Goal: Information Seeking & Learning: Learn about a topic

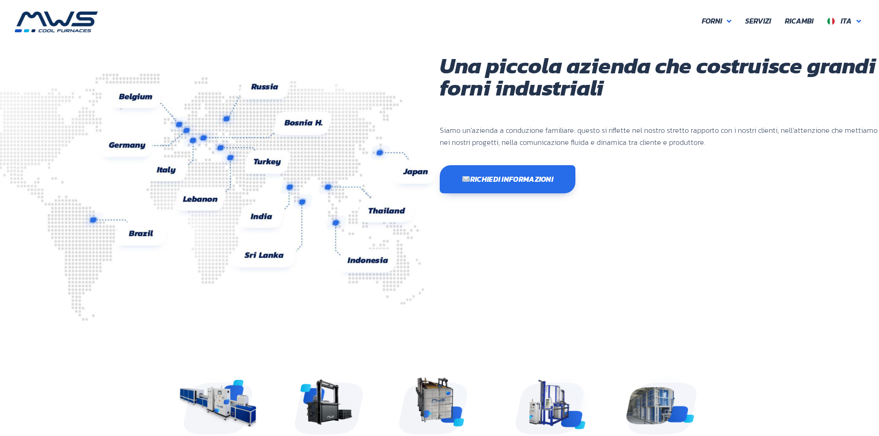
scroll to position [245, 554]
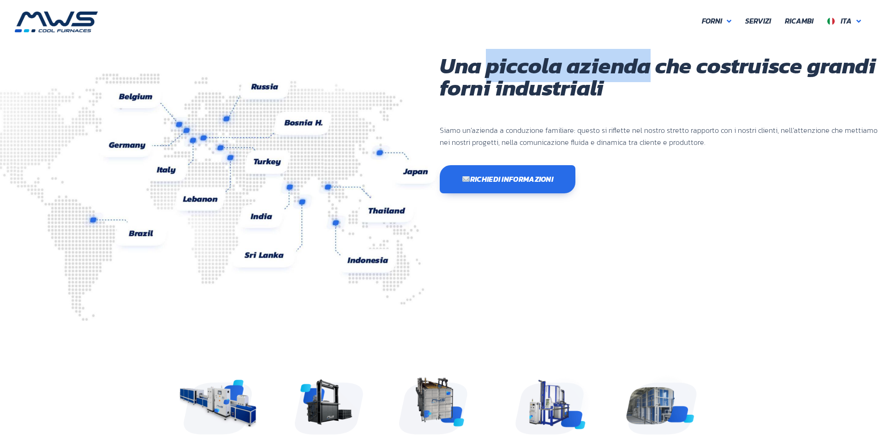
drag, startPoint x: 487, startPoint y: 71, endPoint x: 647, endPoint y: 77, distance: 159.8
click at [647, 77] on h1 "Una piccola azienda che costruisce grandi forni industriali" at bounding box center [660, 76] width 440 height 44
click at [850, 20] on span "Ita" at bounding box center [846, 20] width 11 height 11
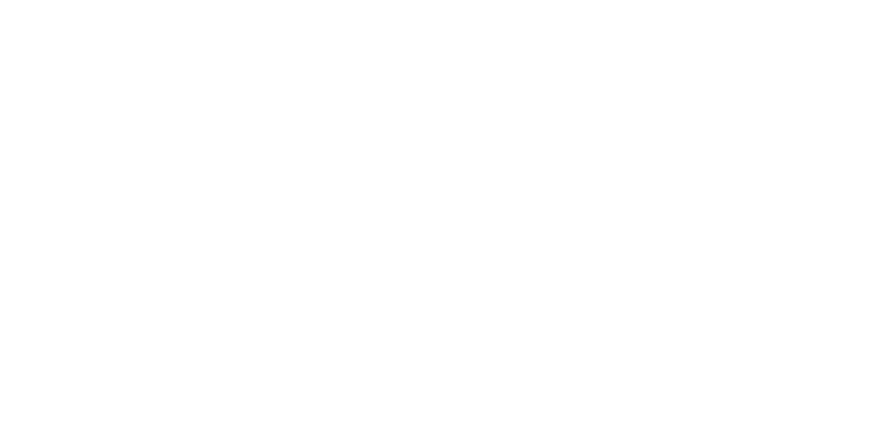
scroll to position [245, 554]
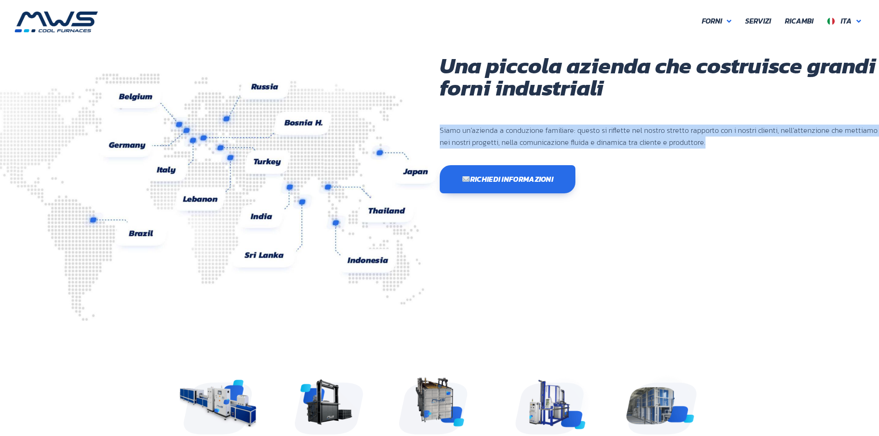
drag, startPoint x: 440, startPoint y: 129, endPoint x: 880, endPoint y: 145, distance: 441.0
click at [728, 23] on icon at bounding box center [729, 21] width 5 height 7
click at [761, 22] on span "Servizi" at bounding box center [758, 21] width 26 height 12
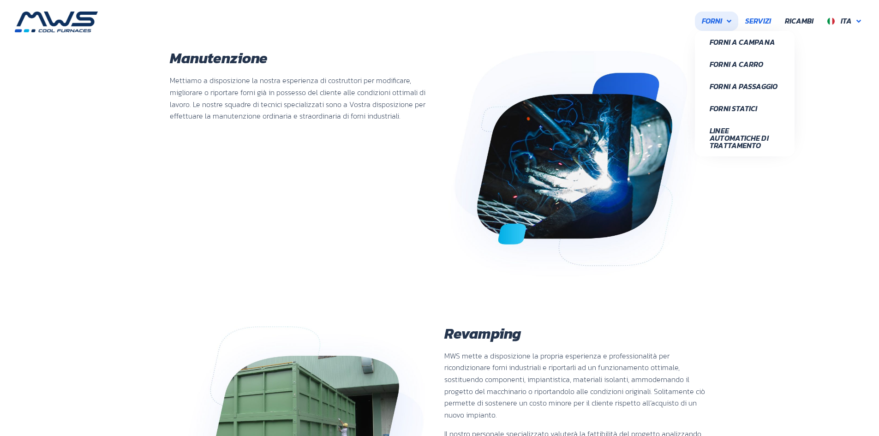
click at [726, 21] on link "Forni" at bounding box center [716, 21] width 43 height 19
click at [711, 26] on span "Forni" at bounding box center [712, 21] width 20 height 12
click at [713, 22] on span "Forni" at bounding box center [712, 21] width 20 height 12
click at [713, 20] on span "Forni" at bounding box center [712, 21] width 20 height 12
click at [723, 138] on span "Linee Automatiche di Trattamento" at bounding box center [745, 138] width 70 height 22
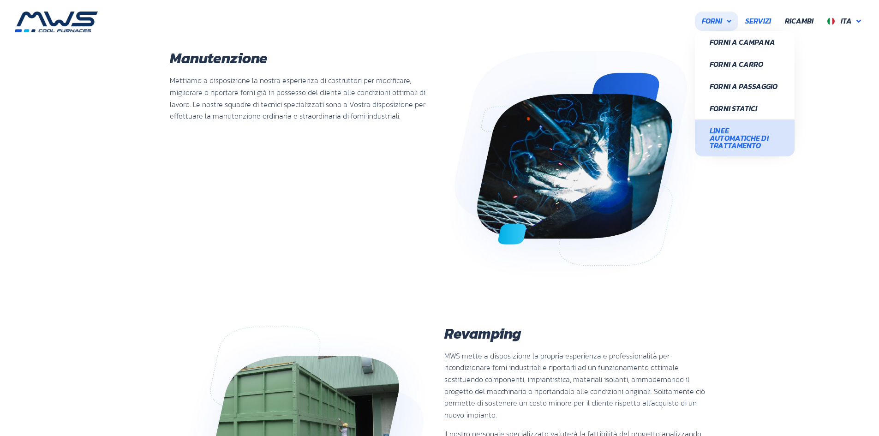
click at [741, 132] on span "Linee Automatiche di Trattamento" at bounding box center [745, 138] width 70 height 22
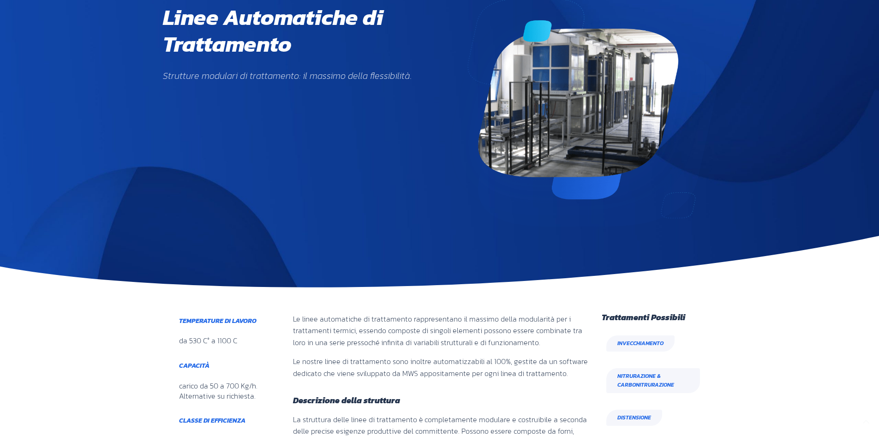
scroll to position [185, 0]
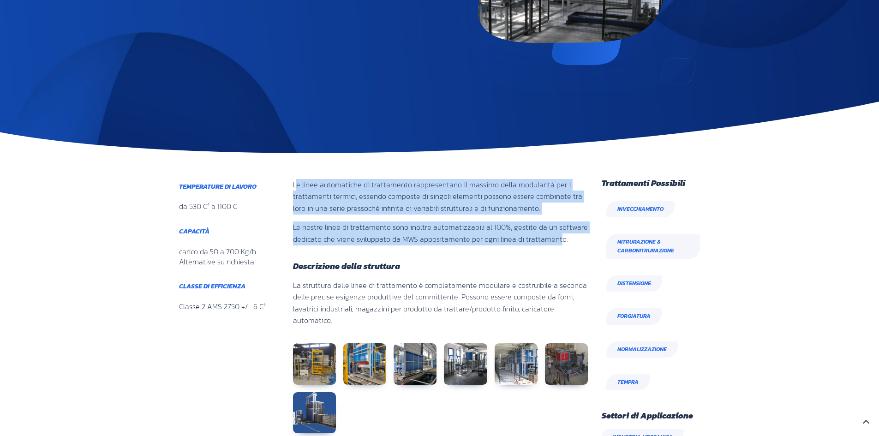
drag, startPoint x: 297, startPoint y: 185, endPoint x: 555, endPoint y: 251, distance: 265.8
click at [555, 251] on div "Le linee automatiche di trattamento rappresentano il massimo della modularità p…" at bounding box center [440, 216] width 295 height 74
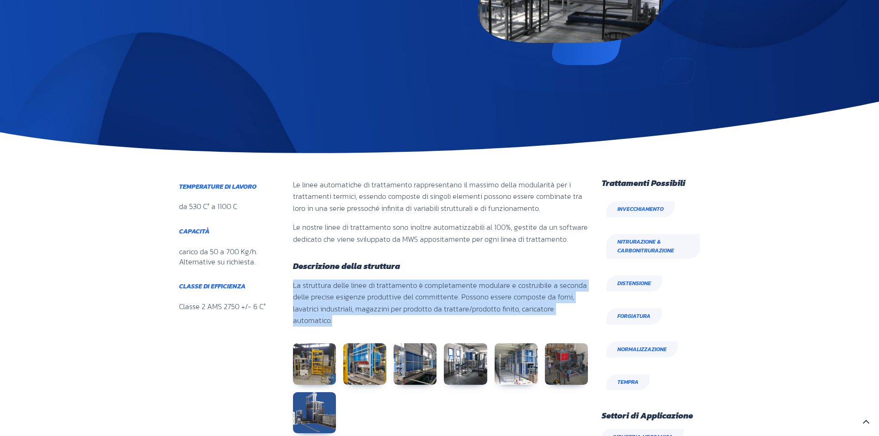
drag, startPoint x: 293, startPoint y: 284, endPoint x: 588, endPoint y: 315, distance: 296.9
click at [588, 315] on div "Le linee automatiche di trattamento rappresentano il massimo della modularità p…" at bounding box center [440, 320] width 305 height 293
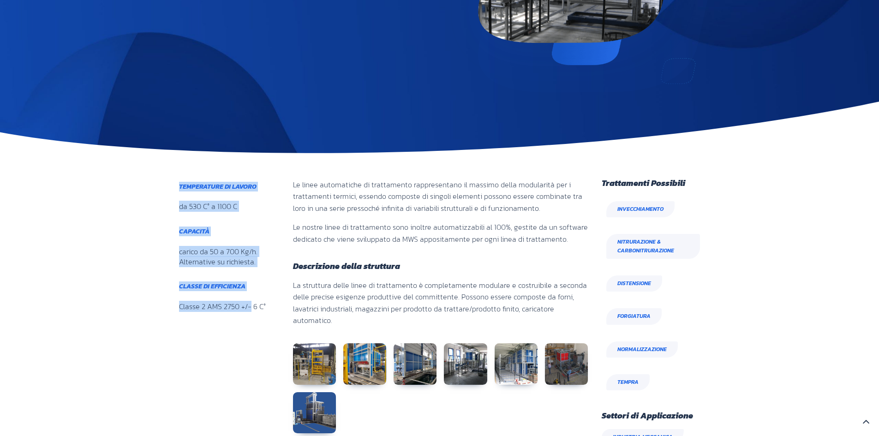
drag, startPoint x: 178, startPoint y: 183, endPoint x: 251, endPoint y: 311, distance: 147.3
click at [251, 311] on div "Temperature di lavoro da 530 C° a 1100 C Capacità carico da 50 a 700 Kg/h. Alte…" at bounding box center [224, 255] width 109 height 162
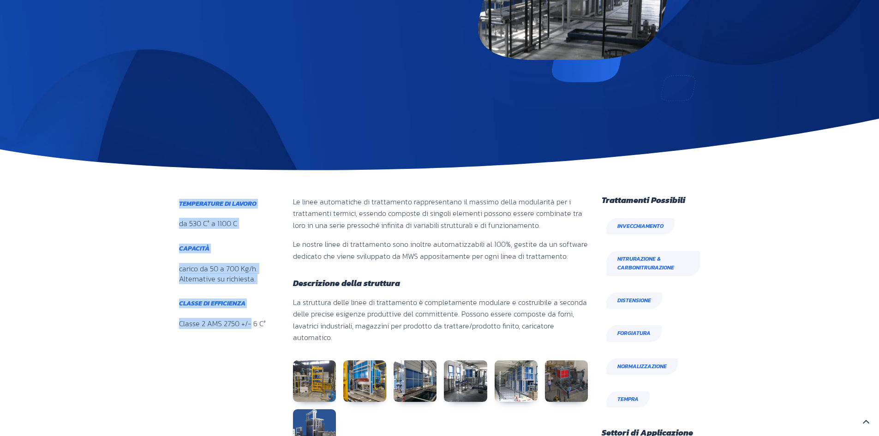
scroll to position [0, 0]
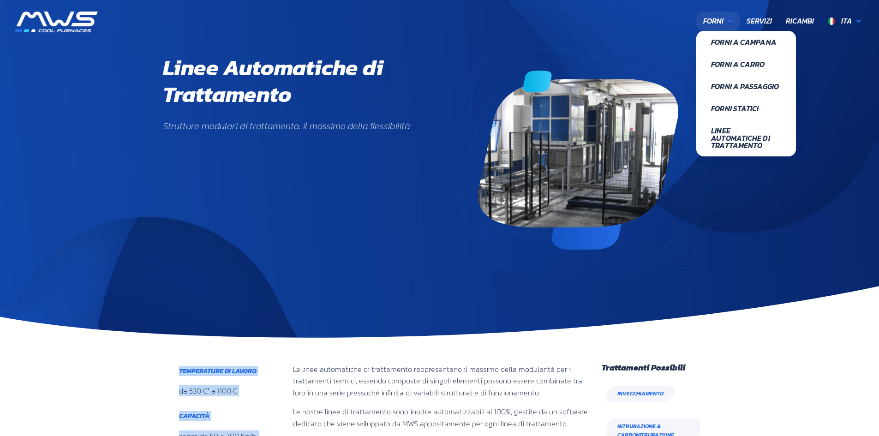
click at [713, 21] on span "Forni" at bounding box center [713, 21] width 20 height 12
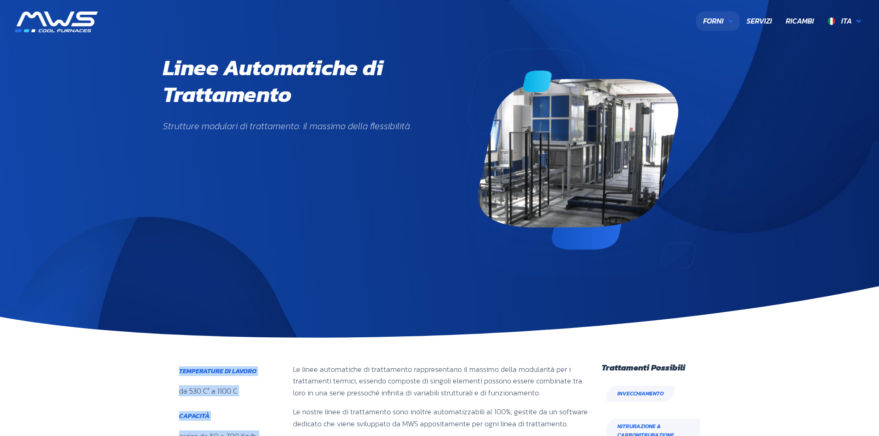
click at [715, 21] on span "Forni" at bounding box center [713, 21] width 20 height 12
click at [755, 24] on span "Servizi" at bounding box center [759, 21] width 25 height 12
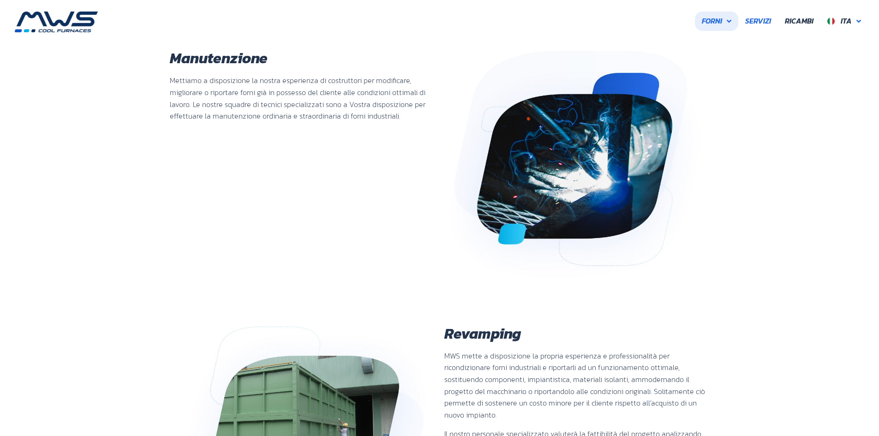
click at [717, 21] on span "Forni" at bounding box center [712, 21] width 20 height 12
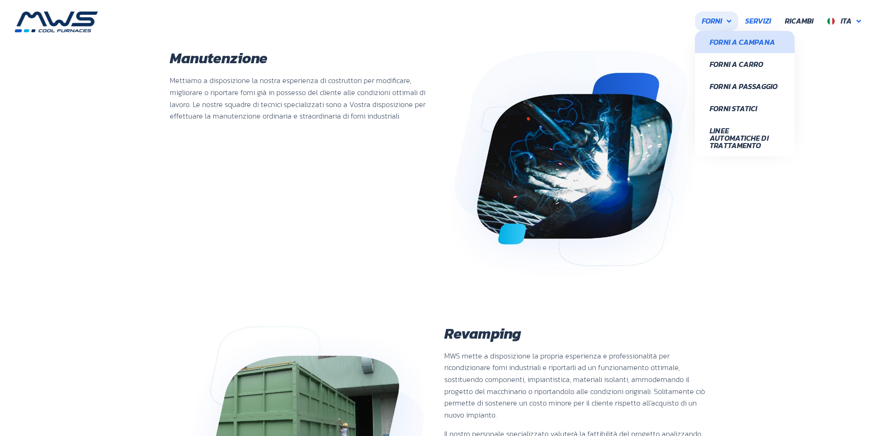
click at [729, 43] on span "Forni a Campana" at bounding box center [745, 41] width 70 height 7
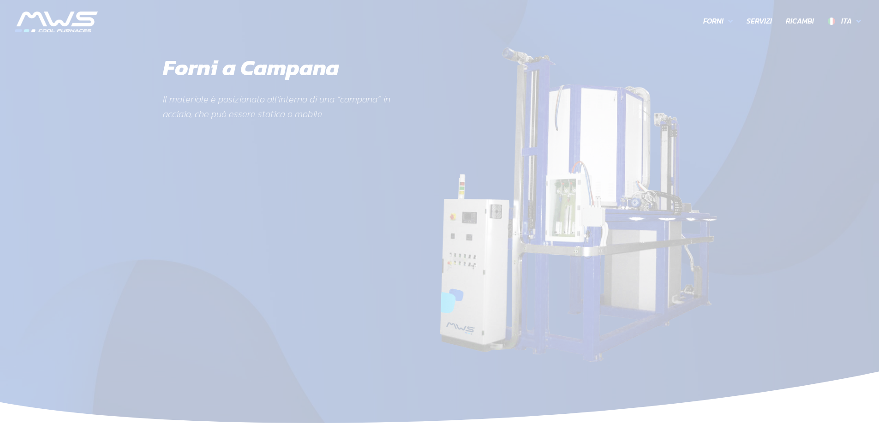
scroll to position [348, 112]
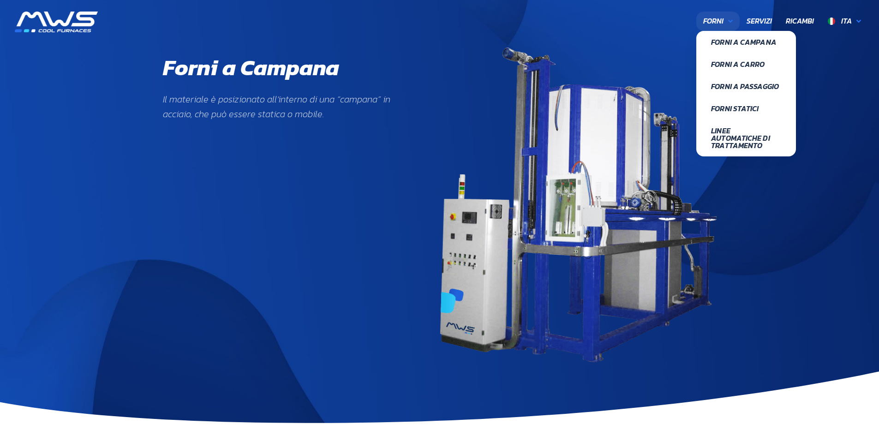
click at [734, 24] on link "Forni" at bounding box center [717, 21] width 43 height 19
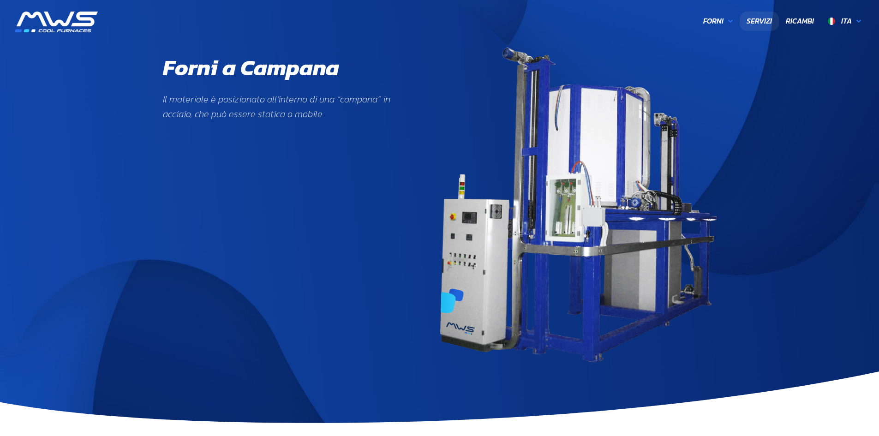
click at [763, 23] on span "Servizi" at bounding box center [759, 21] width 25 height 12
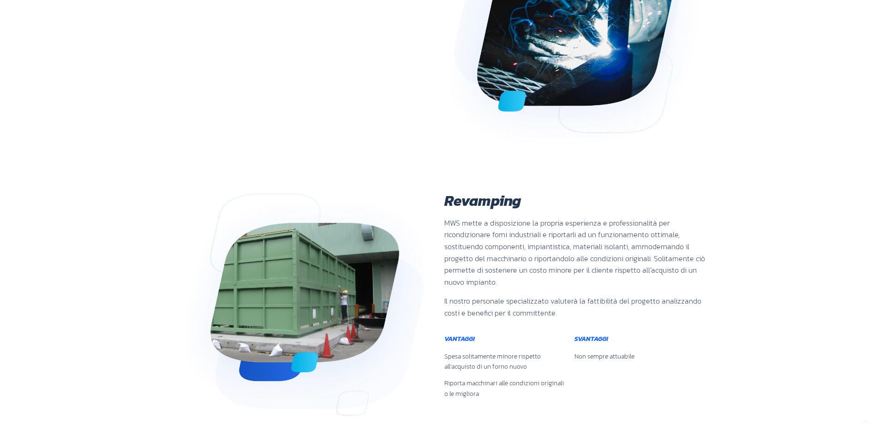
scroll to position [138, 0]
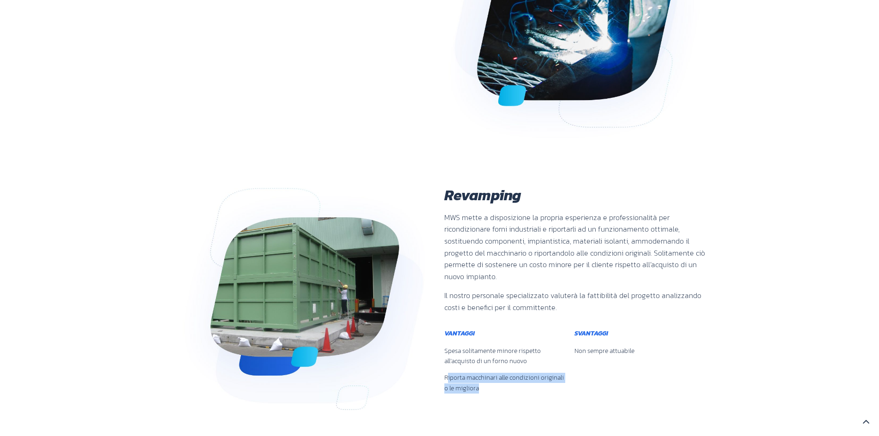
drag, startPoint x: 447, startPoint y: 365, endPoint x: 562, endPoint y: 380, distance: 116.3
click at [562, 380] on p "Riporta macchinari alle condizioni originali o le migliora" at bounding box center [505, 383] width 123 height 21
drag, startPoint x: 577, startPoint y: 337, endPoint x: 666, endPoint y: 337, distance: 89.1
click at [666, 346] on p "Non sempre attuabile" at bounding box center [640, 351] width 131 height 10
click at [634, 387] on div "Svantaggi Non sempre attuabile" at bounding box center [640, 365] width 131 height 70
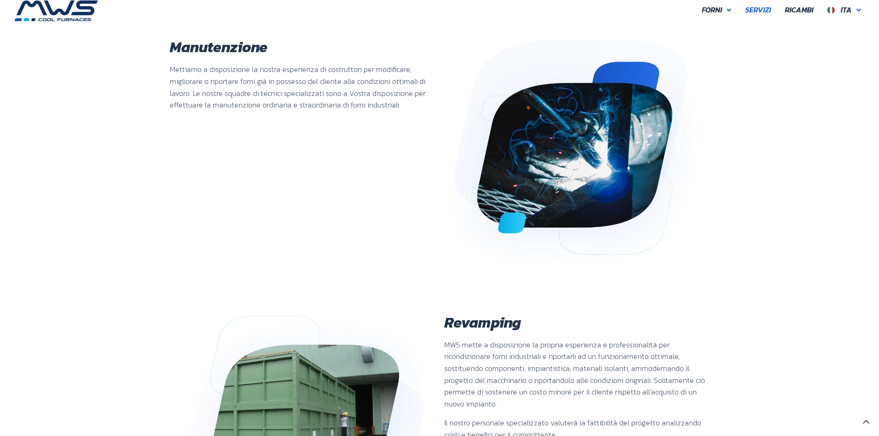
scroll to position [0, 0]
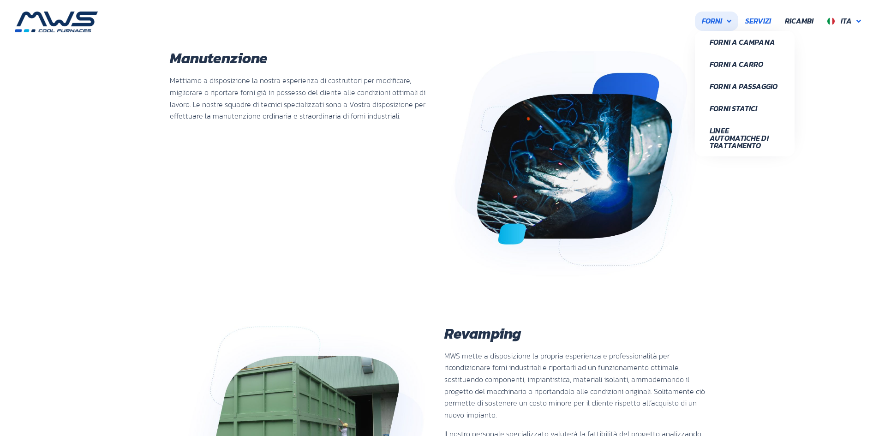
click at [718, 24] on span "Forni" at bounding box center [712, 21] width 20 height 12
click at [728, 112] on span "Forni Statici" at bounding box center [745, 108] width 70 height 7
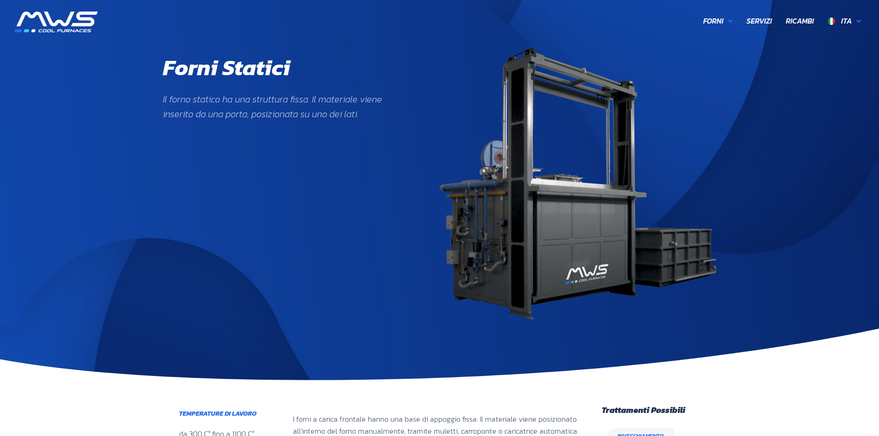
scroll to position [316, 112]
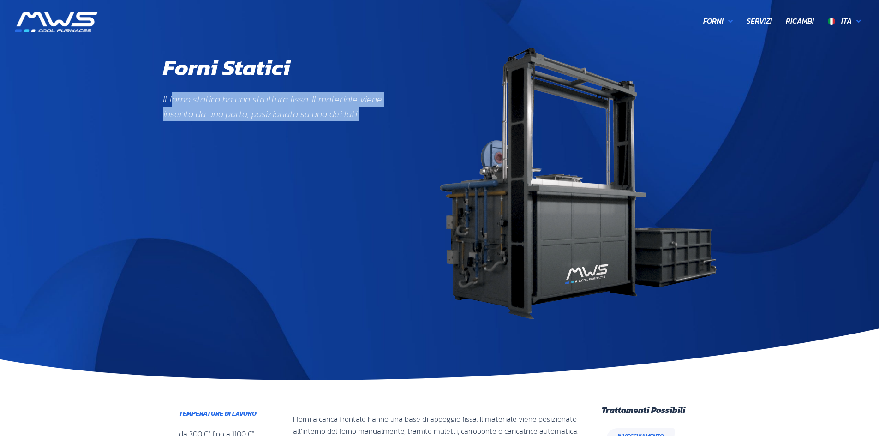
drag, startPoint x: 178, startPoint y: 101, endPoint x: 362, endPoint y: 126, distance: 185.3
click at [362, 126] on div "Il forno statico ha una struttura fissa. Il materiale viene inserito da una por…" at bounding box center [287, 111] width 249 height 39
click at [335, 195] on div "Forni Statici Il forno statico ha una struttura fissa. Il materiale viene inser…" at bounding box center [287, 184] width 249 height 272
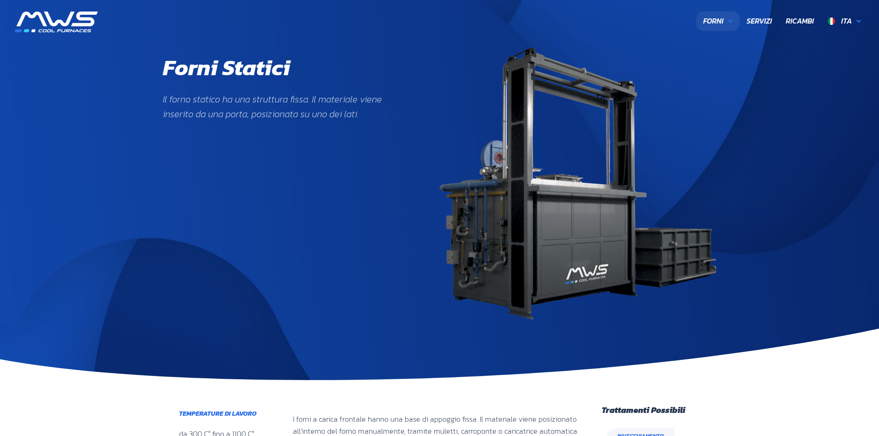
click at [712, 31] on div "Forni Forni a Campana Forni a Carro Forni a Passaggio Forni Statici Linee Autom…" at bounding box center [654, 22] width 429 height 21
click at [714, 22] on span "Forni" at bounding box center [713, 21] width 20 height 12
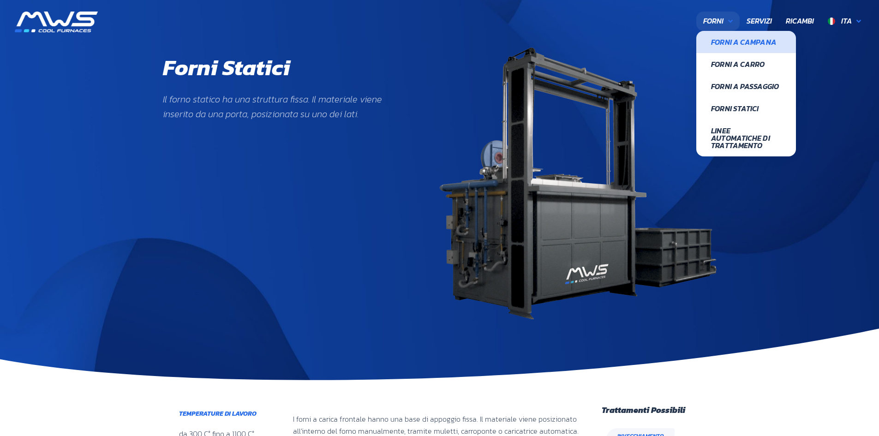
click at [725, 42] on span "Forni a Campana" at bounding box center [746, 41] width 70 height 7
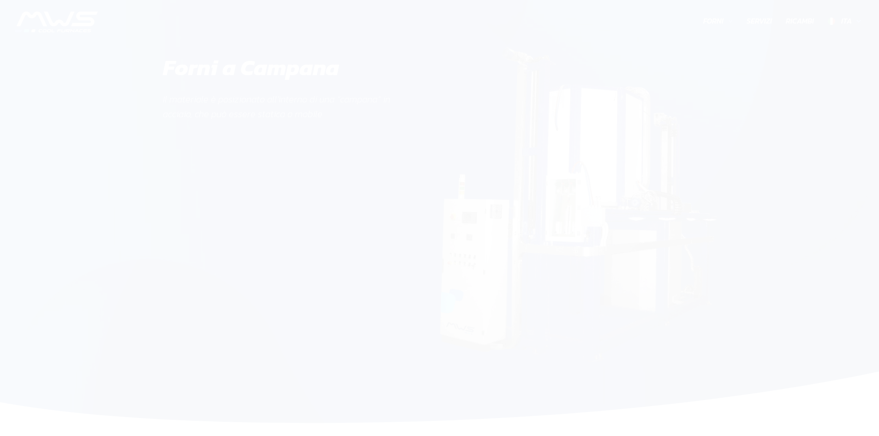
scroll to position [348, 540]
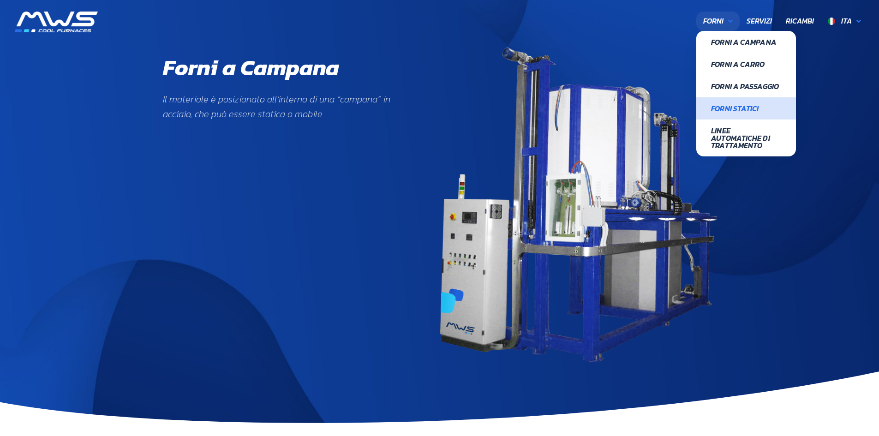
click at [729, 114] on link "Forni Statici" at bounding box center [746, 108] width 100 height 22
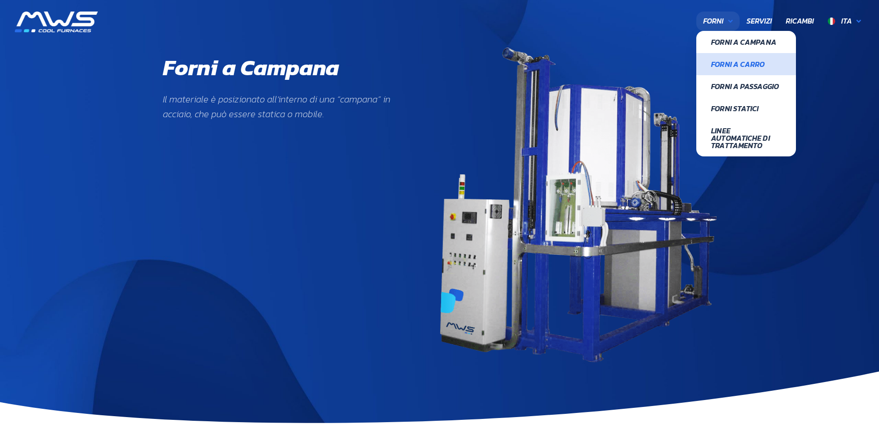
click at [741, 72] on link "Forni a Carro" at bounding box center [746, 64] width 100 height 22
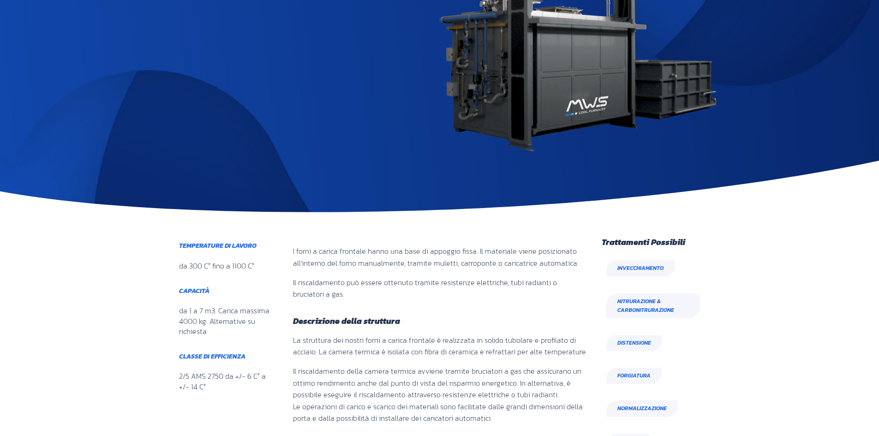
scroll to position [323, 0]
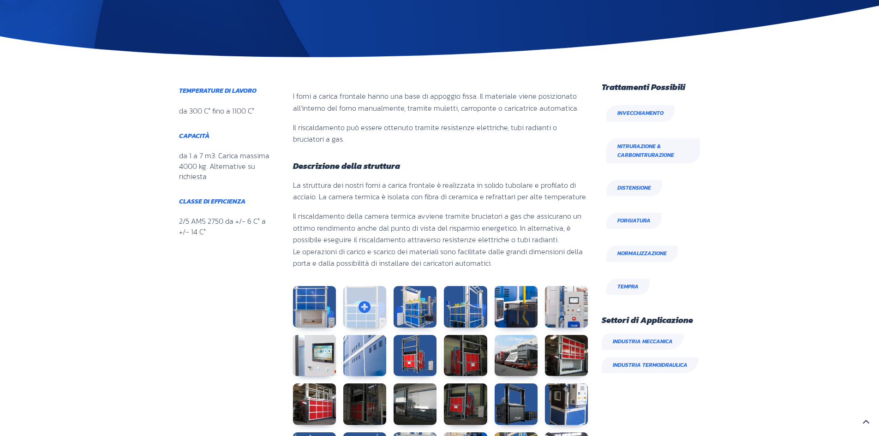
click at [368, 311] on link at bounding box center [364, 307] width 43 height 42
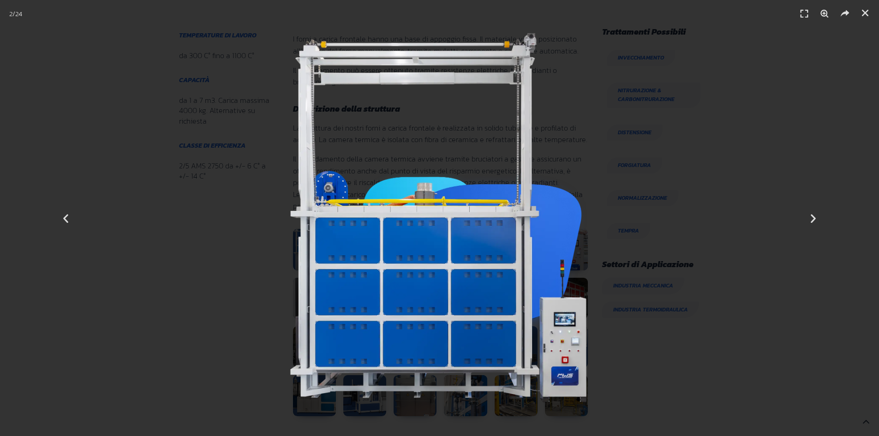
scroll to position [369, 0]
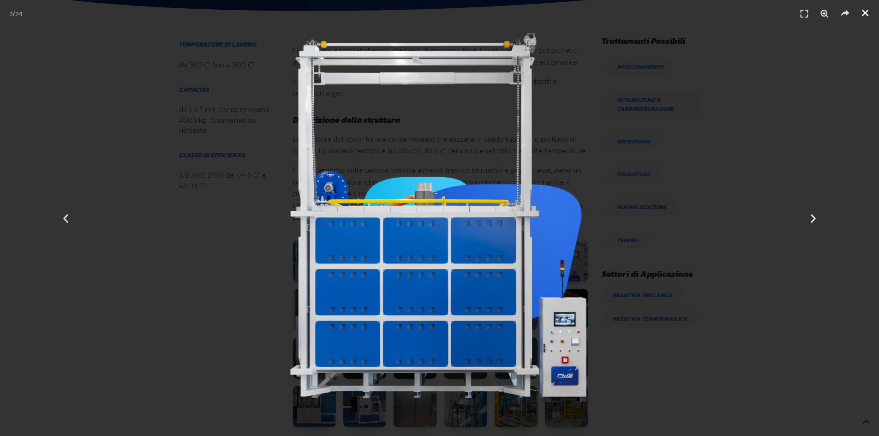
click at [866, 16] on icon "Chiudi (Esc)" at bounding box center [865, 12] width 9 height 9
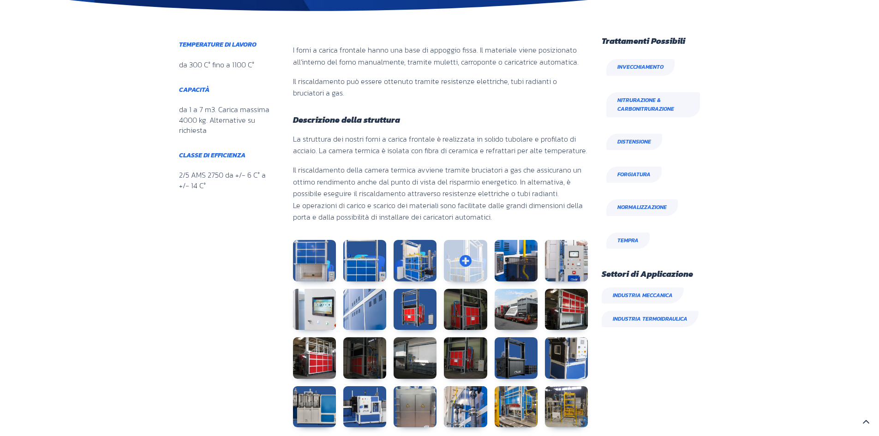
click at [478, 272] on link at bounding box center [465, 261] width 43 height 42
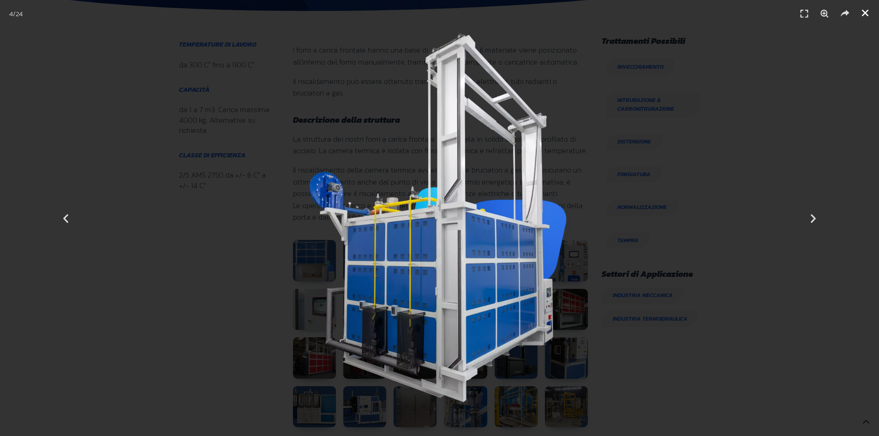
click at [866, 13] on icon "Chiudi (Esc)" at bounding box center [865, 12] width 9 height 9
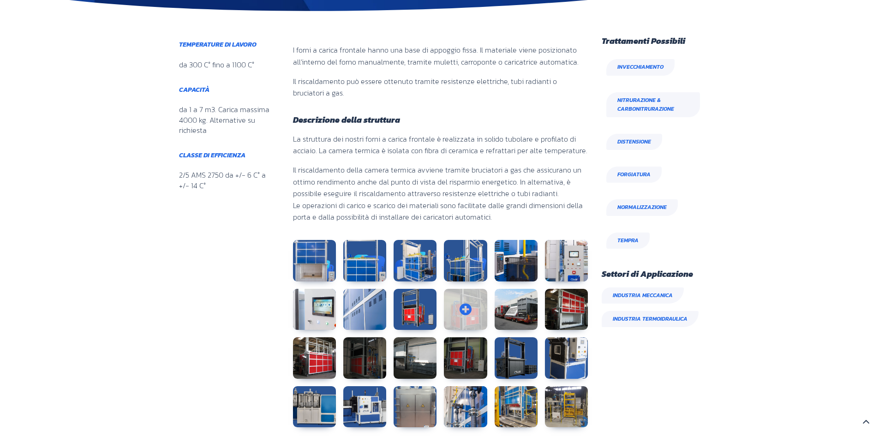
click at [474, 313] on link at bounding box center [465, 310] width 43 height 42
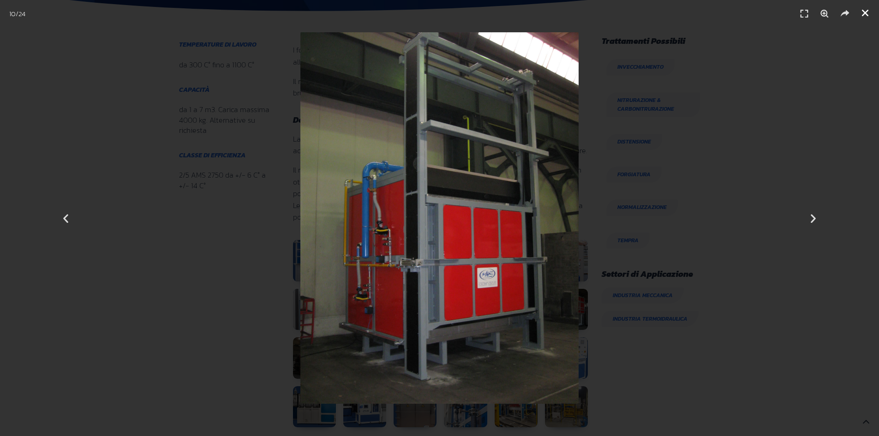
click at [865, 16] on icon "Chiudi (Esc)" at bounding box center [865, 12] width 9 height 9
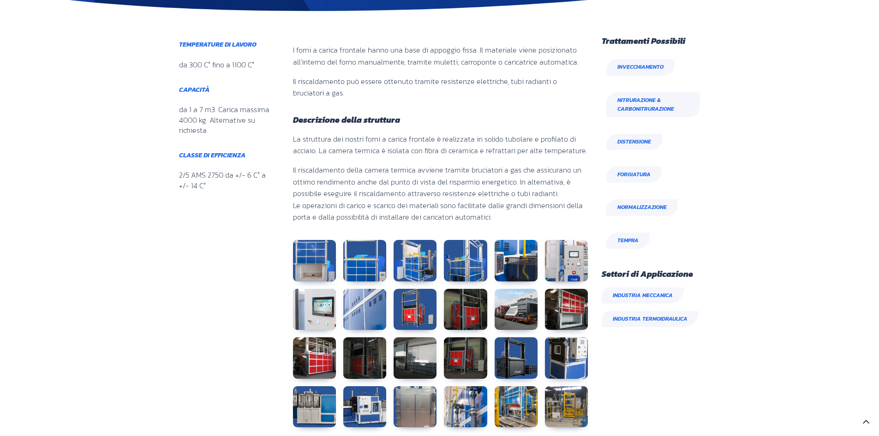
drag, startPoint x: 294, startPoint y: 140, endPoint x: 582, endPoint y: 218, distance: 298.7
click at [582, 218] on div "La struttura dei nostri forni a carica frontale è realizzata in solido tubolare…" at bounding box center [440, 181] width 295 height 97
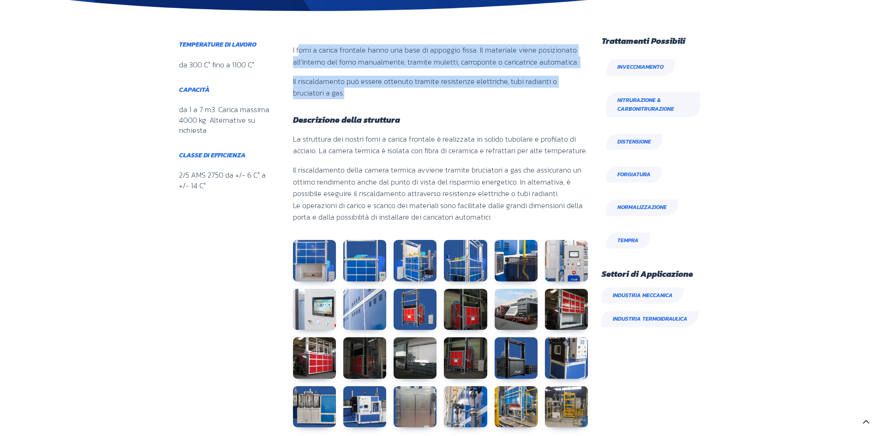
drag, startPoint x: 299, startPoint y: 48, endPoint x: 593, endPoint y: 97, distance: 298.1
click at [593, 97] on div "I forni a carica frontale hanno una base di appoggio fissa. Il materiale viene …" at bounding box center [438, 232] width 318 height 400
click at [349, 100] on div "I forni a carica frontale hanno una base di appoggio fissa. Il materiale viene …" at bounding box center [440, 71] width 295 height 69
drag, startPoint x: 291, startPoint y: 47, endPoint x: 437, endPoint y: 106, distance: 157.5
click at [437, 106] on div "I forni a carica frontale hanno una base di appoggio fissa. Il materiale viene …" at bounding box center [440, 232] width 305 height 400
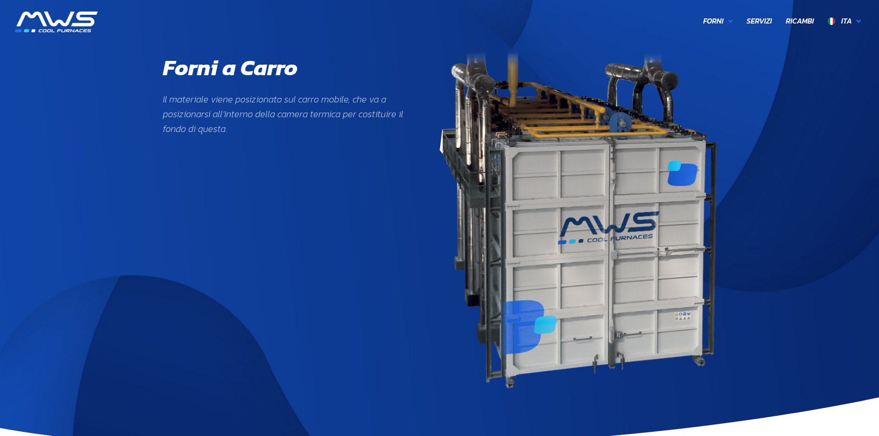
scroll to position [340, 112]
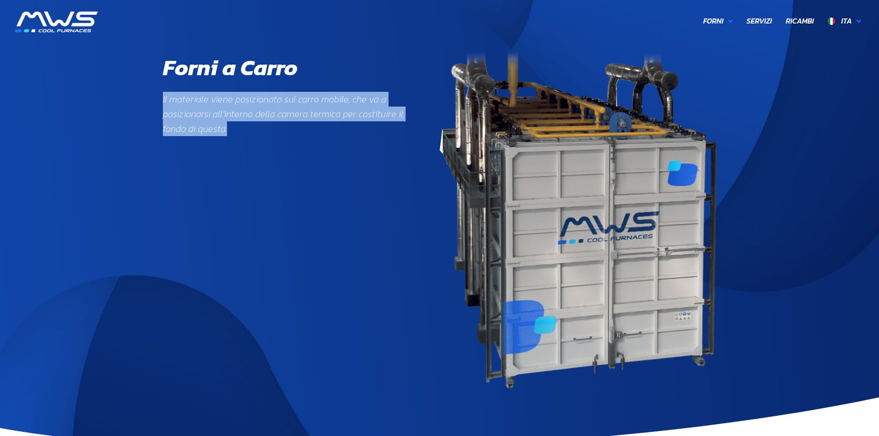
drag, startPoint x: 163, startPoint y: 104, endPoint x: 323, endPoint y: 145, distance: 165.2
click at [323, 145] on div "Il materiale viene posizionato sul carro mobile, che va a posizionarsi all’inte…" at bounding box center [287, 119] width 249 height 54
click at [346, 226] on div "Forni a Carro Il materiale viene posizionato sul carro mobile, che va a posizio…" at bounding box center [287, 218] width 249 height 340
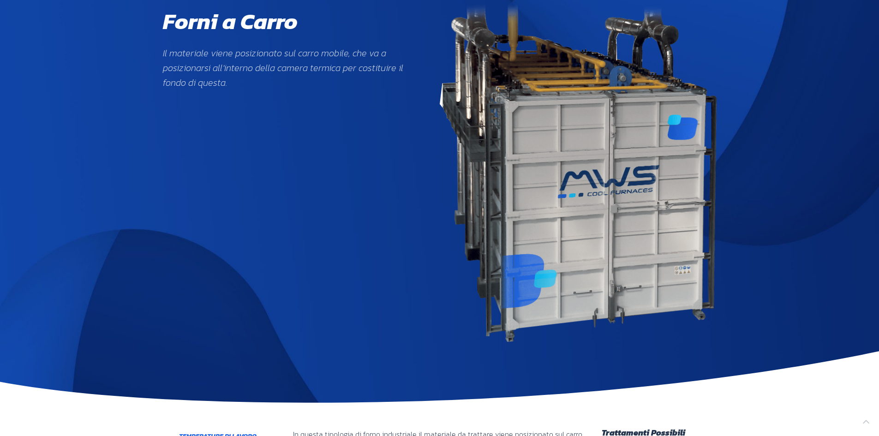
scroll to position [0, 0]
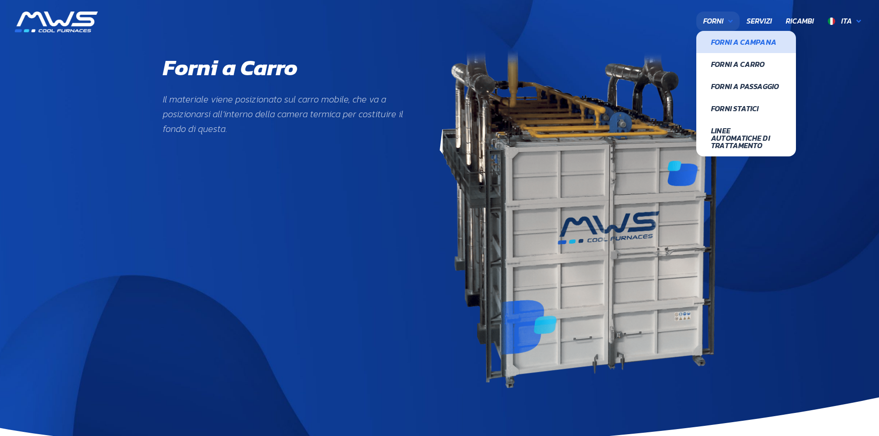
click at [720, 40] on span "Forni a Campana" at bounding box center [746, 41] width 70 height 7
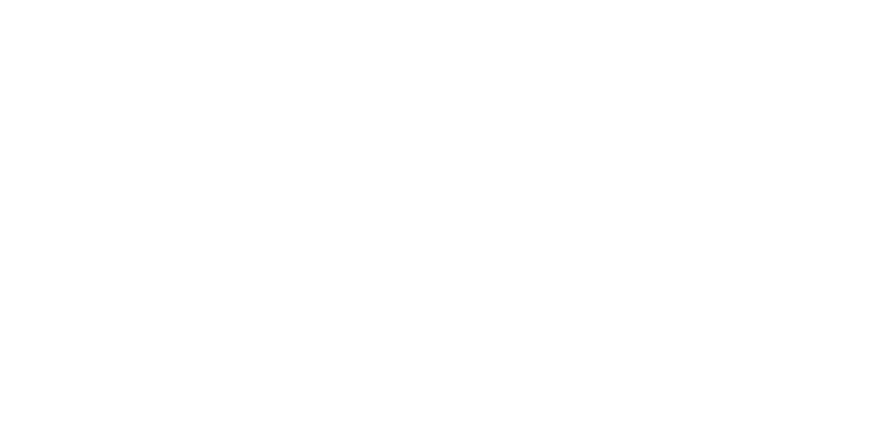
scroll to position [348, 540]
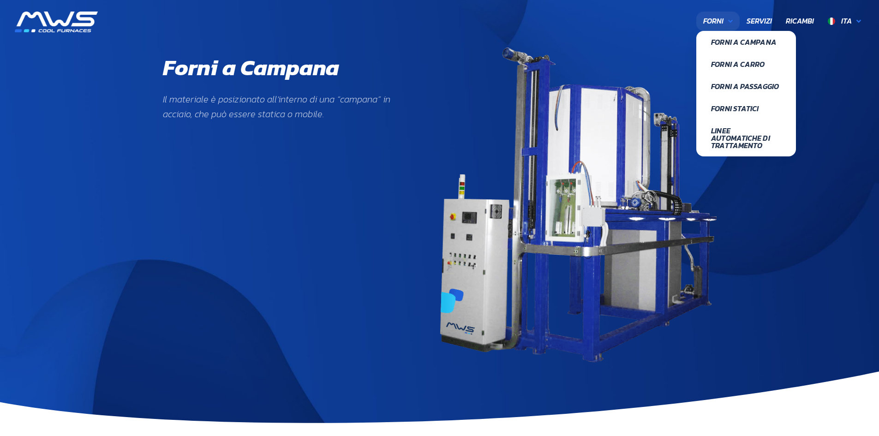
click at [720, 21] on span "Forni" at bounding box center [713, 21] width 20 height 12
click at [732, 112] on span "Forni Statici" at bounding box center [746, 108] width 70 height 7
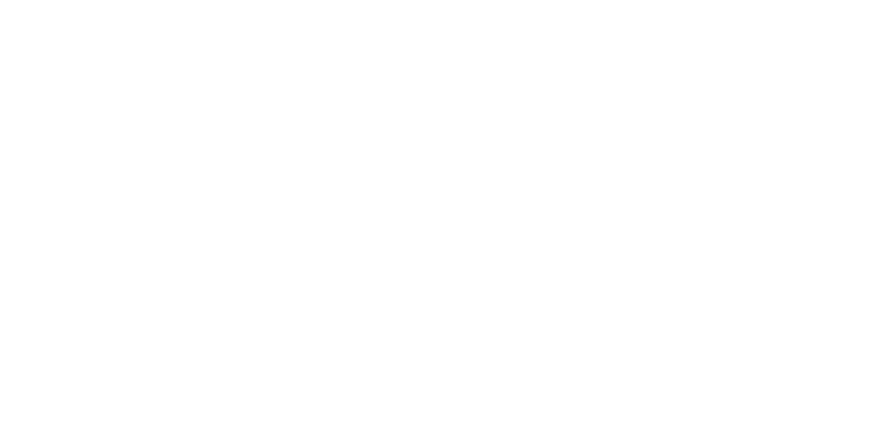
scroll to position [400, 540]
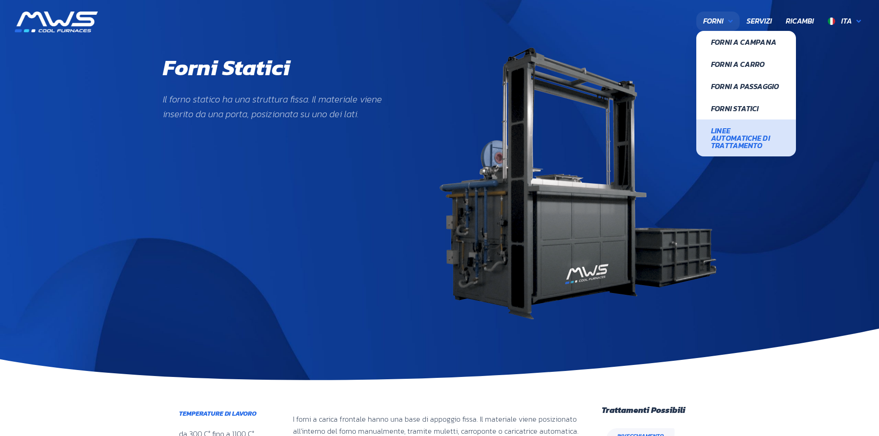
click at [722, 140] on span "Linee Automatiche di Trattamento" at bounding box center [746, 138] width 70 height 22
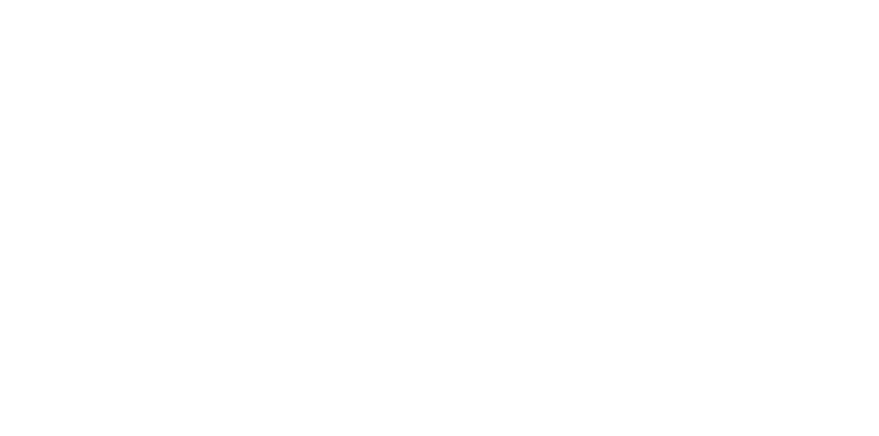
scroll to position [292, 540]
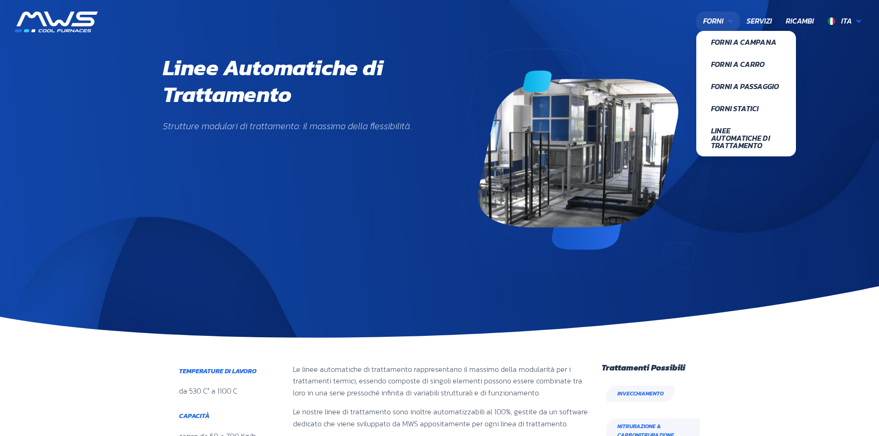
click at [720, 20] on span "Forni" at bounding box center [713, 21] width 20 height 12
click at [728, 41] on span "Forni a Campana" at bounding box center [746, 41] width 70 height 7
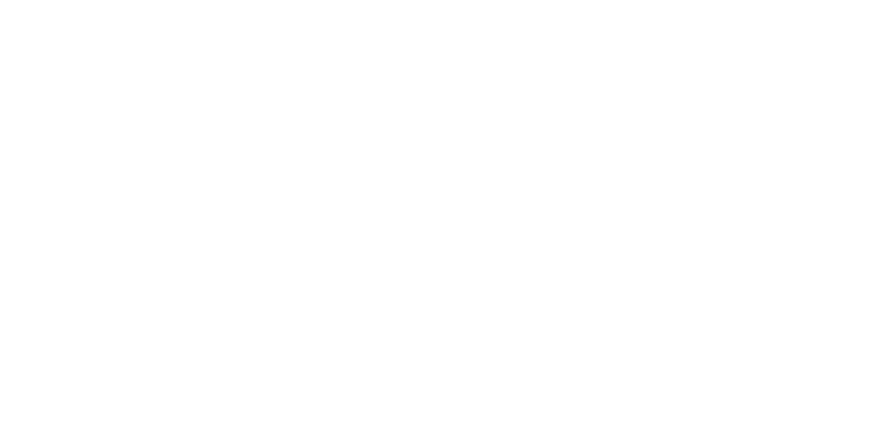
scroll to position [348, 540]
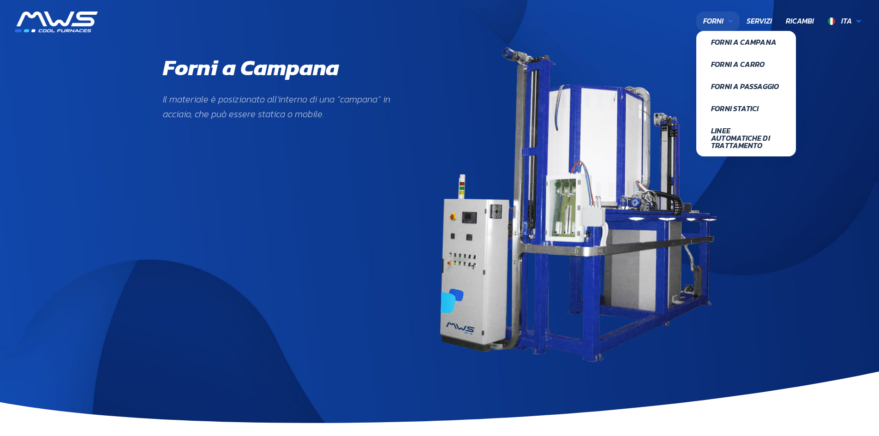
click at [712, 26] on span "Forni" at bounding box center [713, 21] width 20 height 12
click at [718, 71] on link "Forni a Carro" at bounding box center [746, 64] width 100 height 22
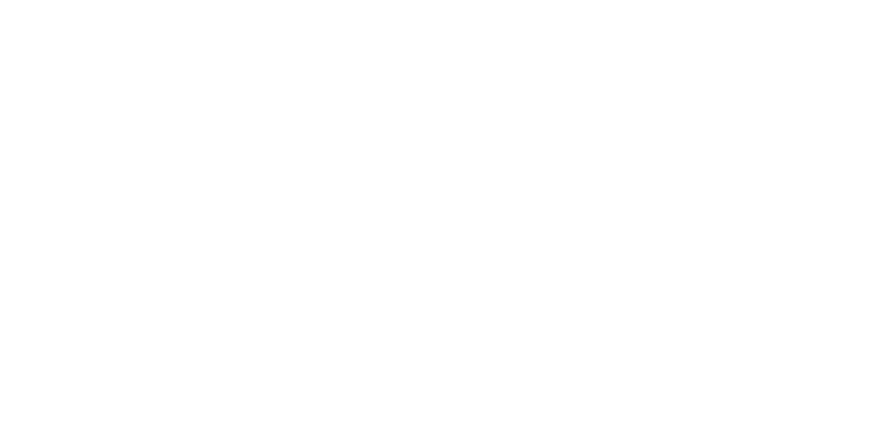
scroll to position [340, 540]
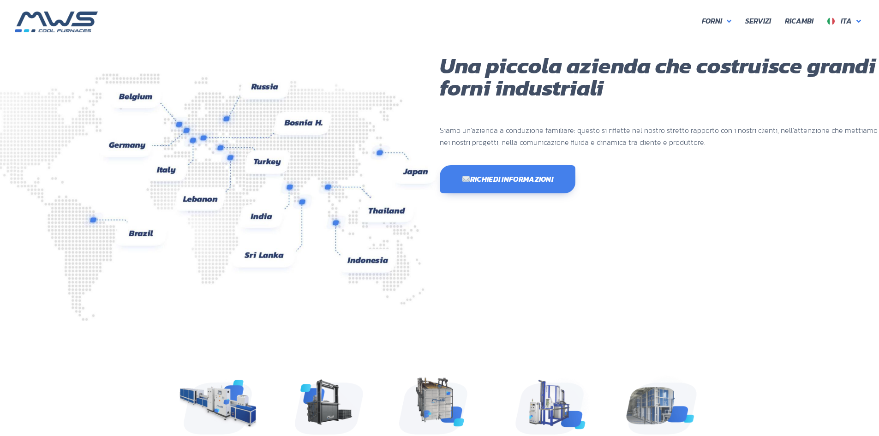
scroll to position [245, 554]
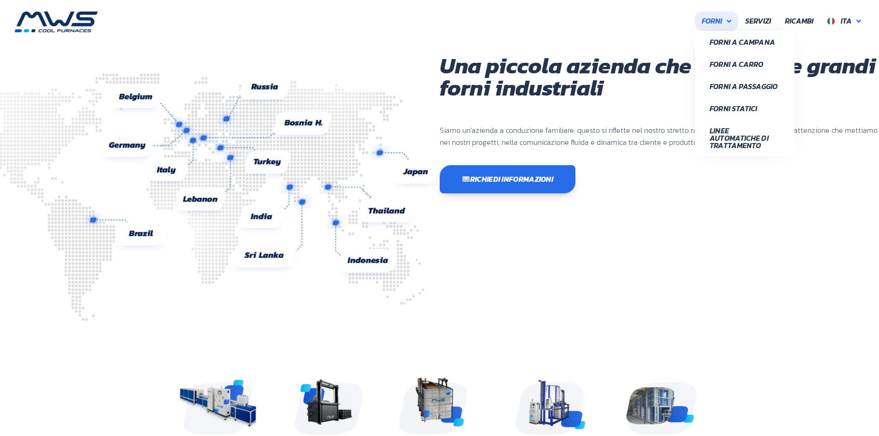
click at [725, 24] on link "Forni" at bounding box center [716, 21] width 43 height 19
click at [737, 46] on span "Forni a Campana" at bounding box center [745, 41] width 70 height 7
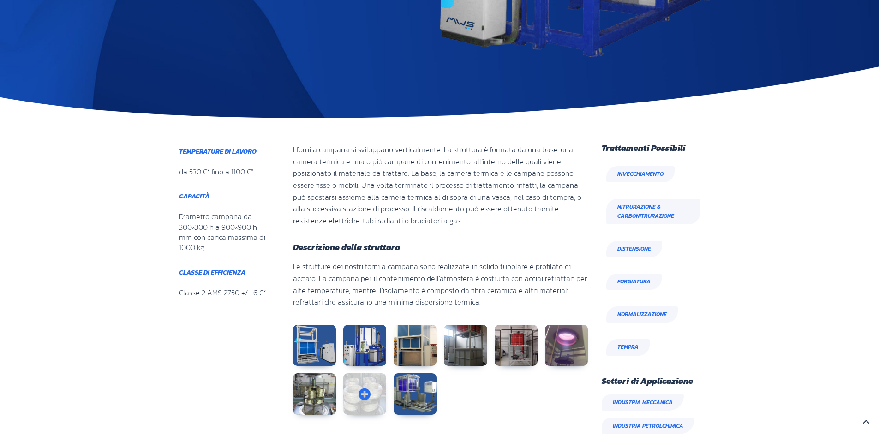
scroll to position [323, 0]
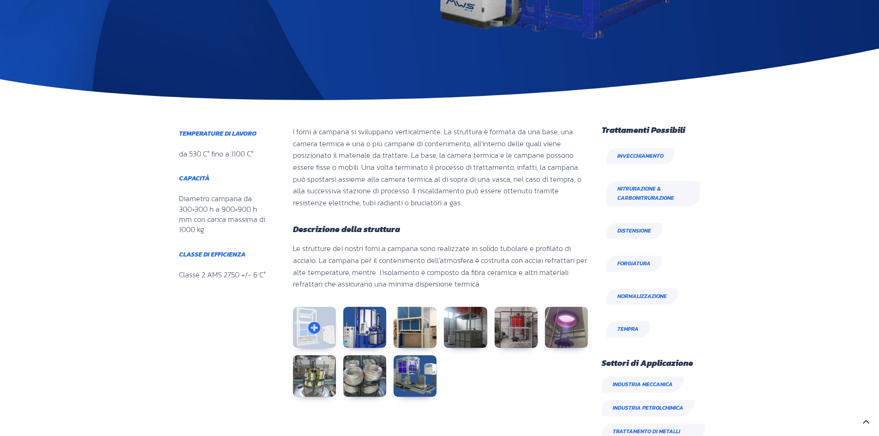
click at [308, 325] on link at bounding box center [314, 328] width 43 height 42
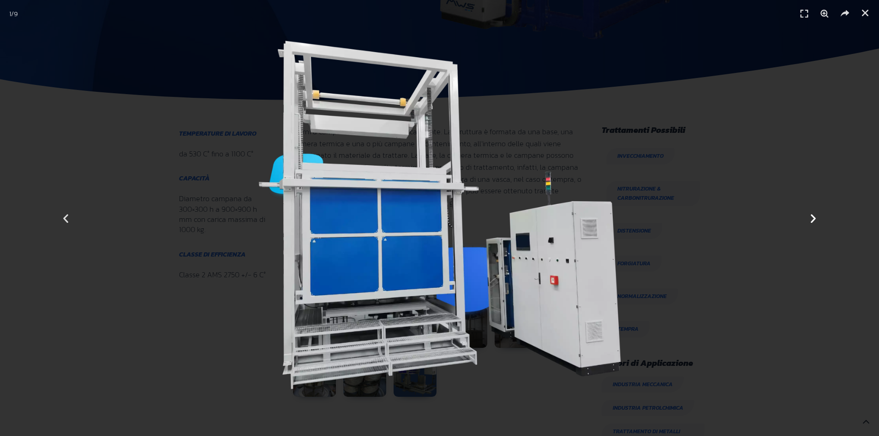
click at [814, 221] on icon "Next slide" at bounding box center [814, 218] width 12 height 12
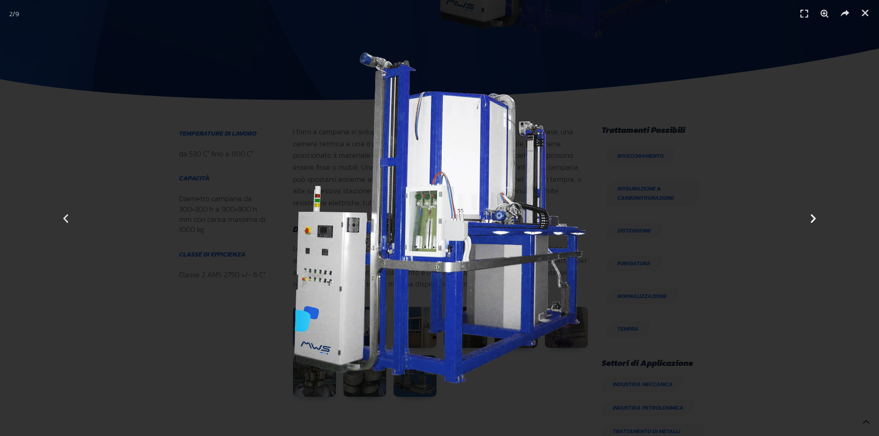
click at [814, 221] on icon "Next slide" at bounding box center [814, 218] width 12 height 12
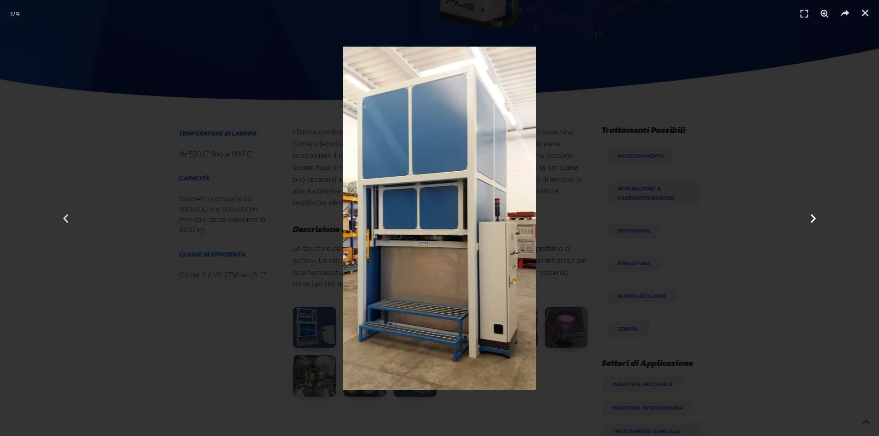
click at [814, 221] on icon "Next slide" at bounding box center [814, 218] width 12 height 12
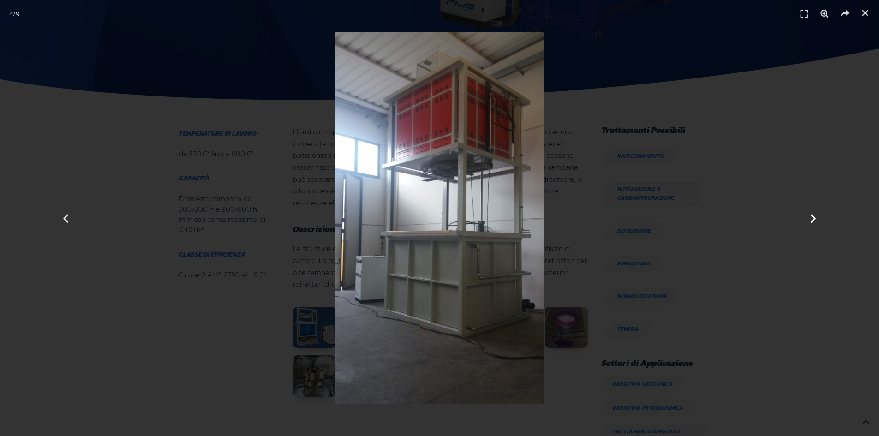
click at [814, 221] on icon "Next slide" at bounding box center [814, 218] width 12 height 12
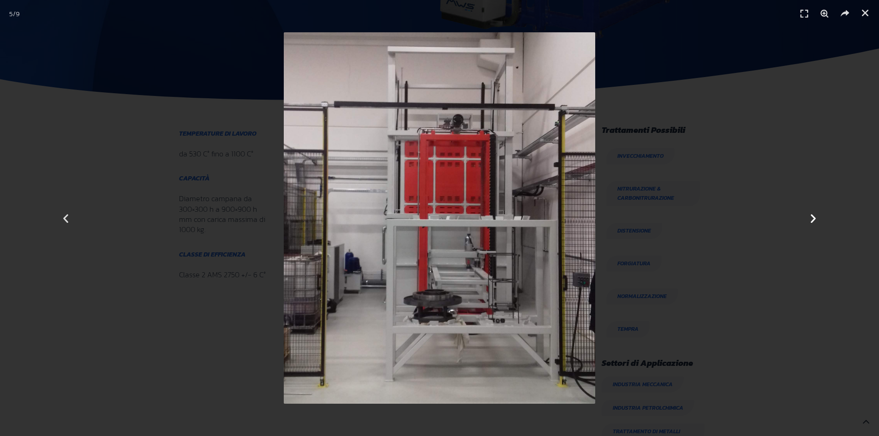
click at [814, 221] on icon "Next slide" at bounding box center [814, 218] width 12 height 12
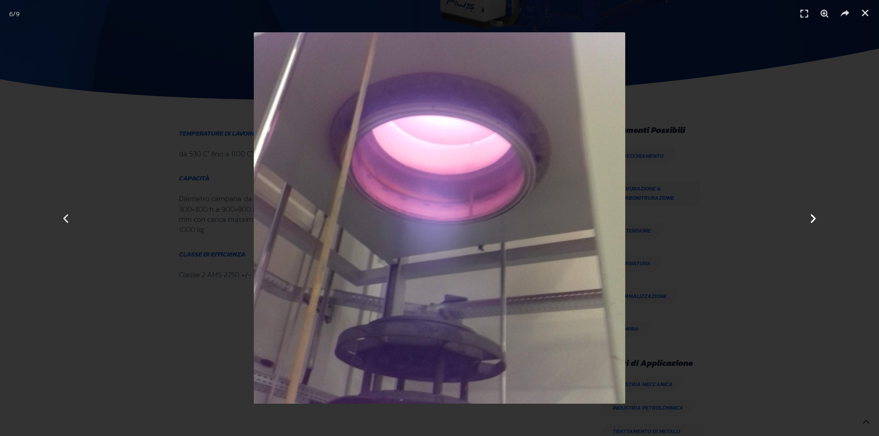
click at [814, 221] on icon "Next slide" at bounding box center [814, 218] width 12 height 12
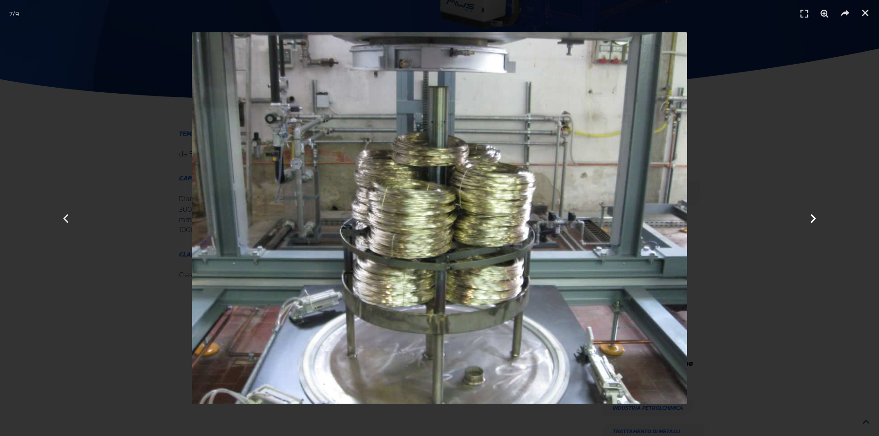
click at [814, 221] on icon "Next slide" at bounding box center [814, 218] width 12 height 12
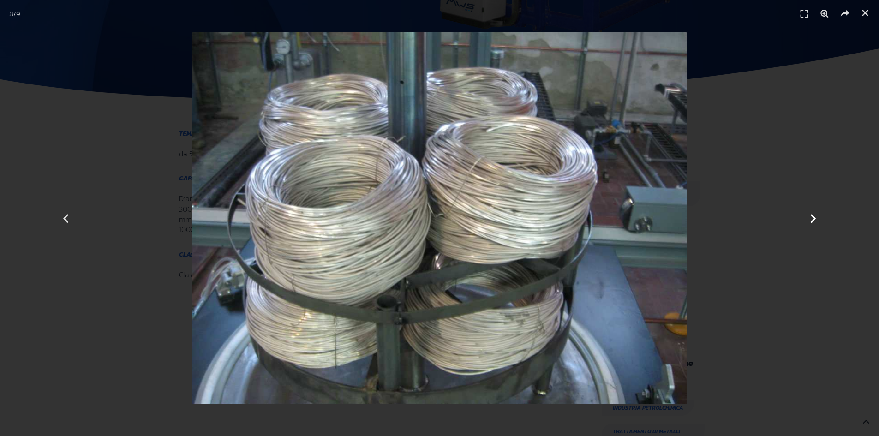
click at [814, 221] on icon "Next slide" at bounding box center [814, 218] width 12 height 12
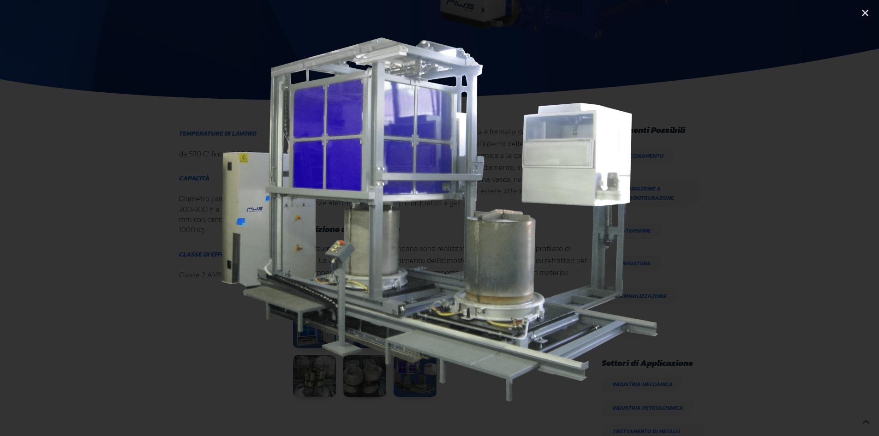
click at [814, 221] on icon "Next slide" at bounding box center [814, 218] width 12 height 12
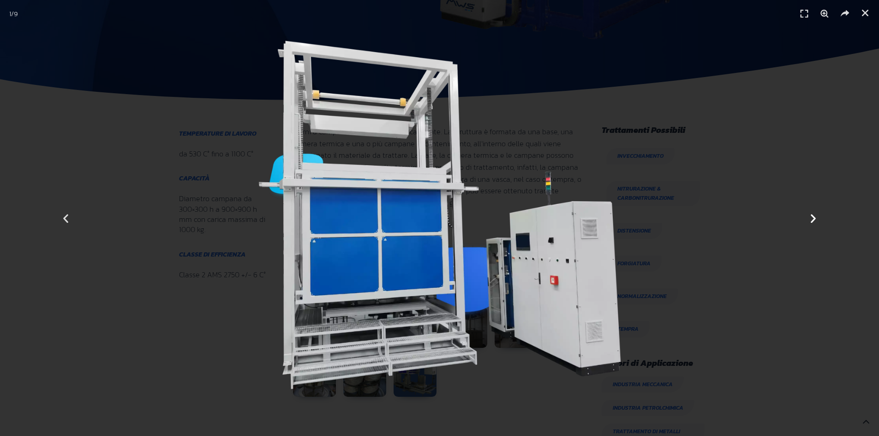
click at [814, 221] on icon "Next slide" at bounding box center [814, 218] width 12 height 12
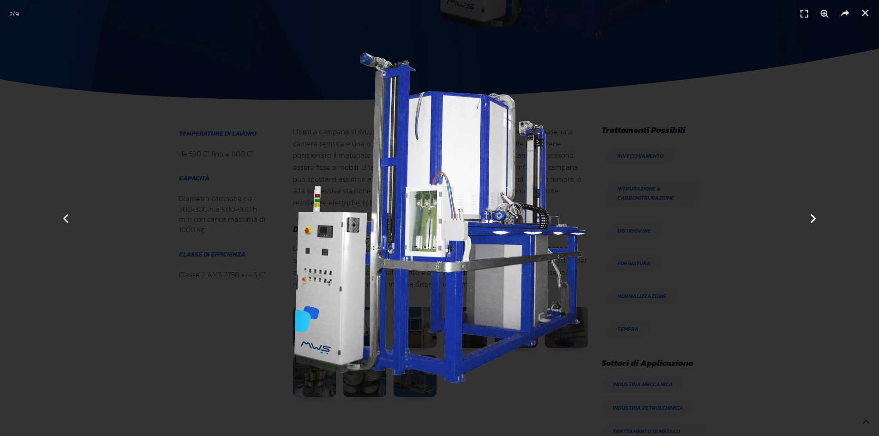
click at [814, 221] on icon "Next slide" at bounding box center [814, 218] width 12 height 12
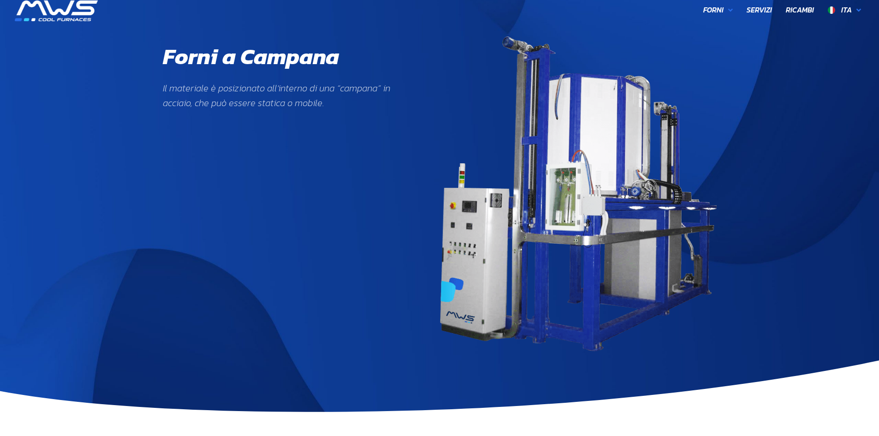
scroll to position [0, 0]
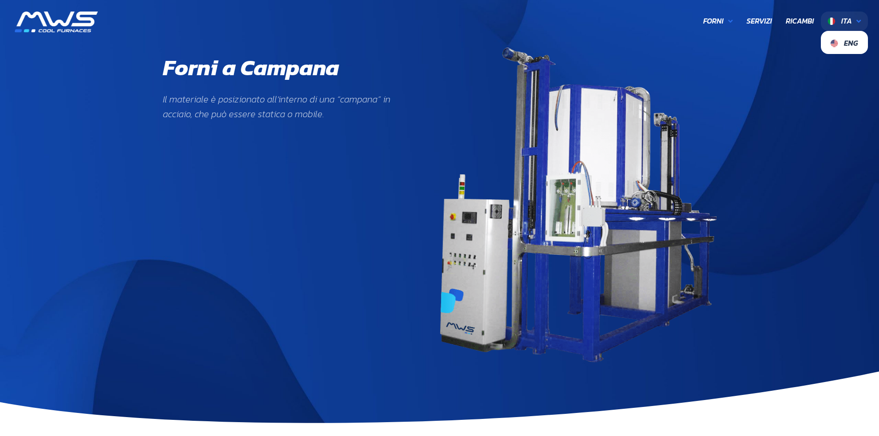
click at [849, 19] on span "Ita" at bounding box center [846, 20] width 11 height 11
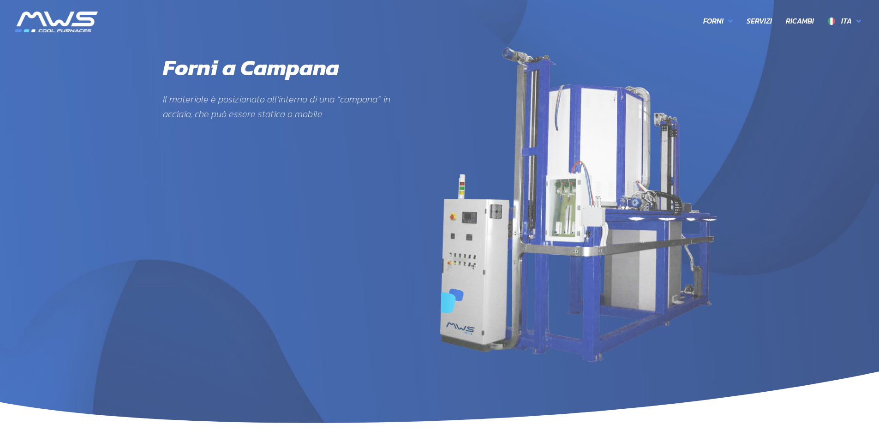
scroll to position [348, 540]
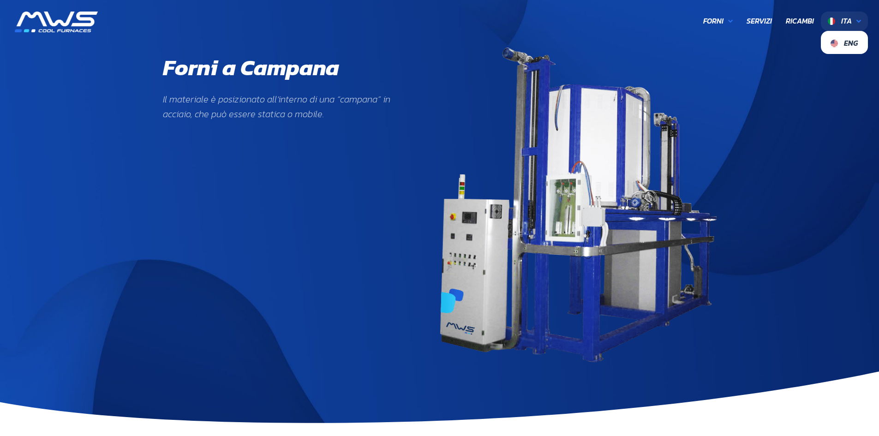
click at [853, 20] on link "Ita" at bounding box center [844, 21] width 47 height 19
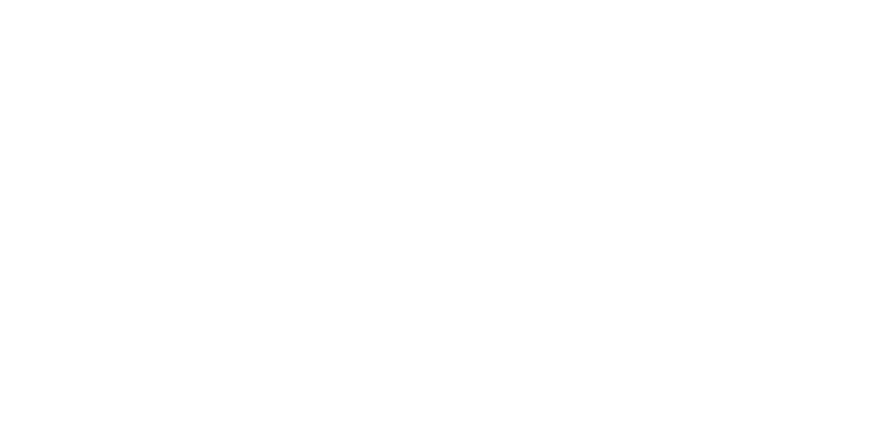
scroll to position [348, 540]
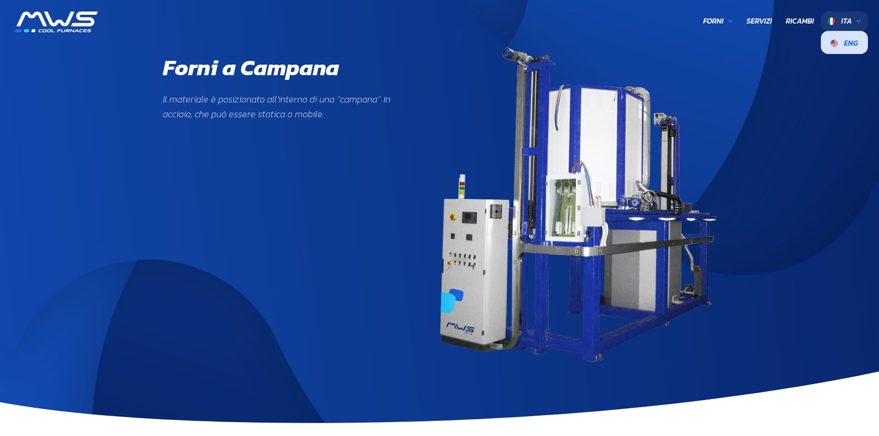
click at [843, 44] on span "Eng" at bounding box center [845, 42] width 28 height 8
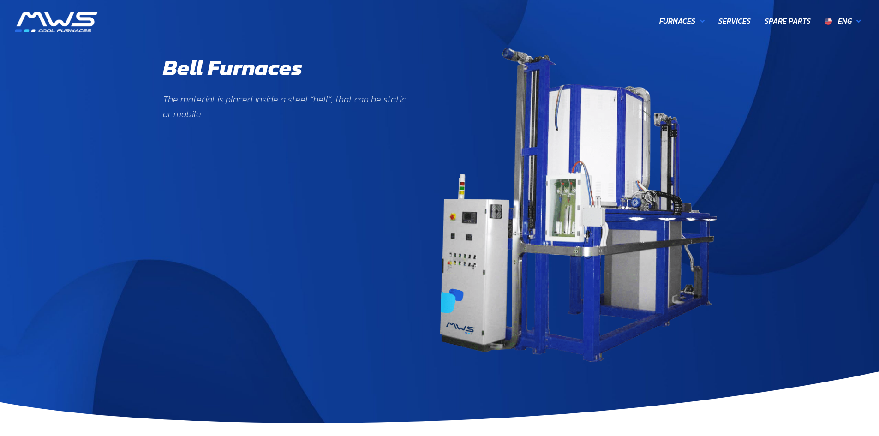
click at [723, 102] on section "Bell Furnaces The material is placed inside a steel “bell”, that can be static …" at bounding box center [440, 205] width 870 height 315
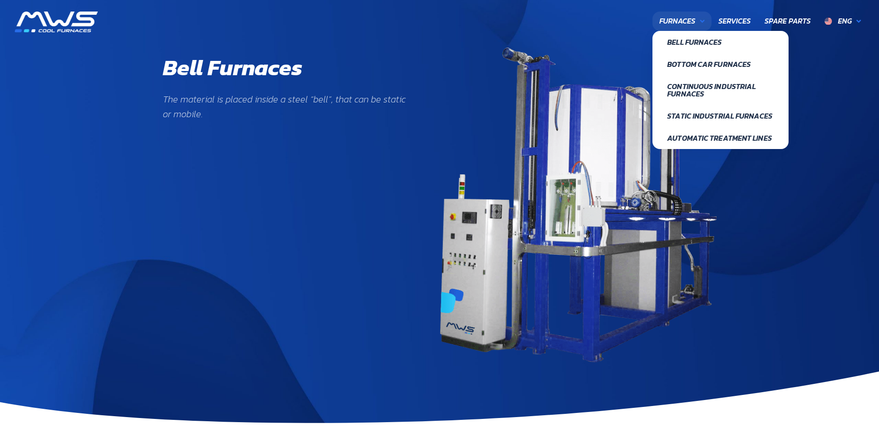
click at [672, 24] on span "Furnaces" at bounding box center [677, 21] width 36 height 12
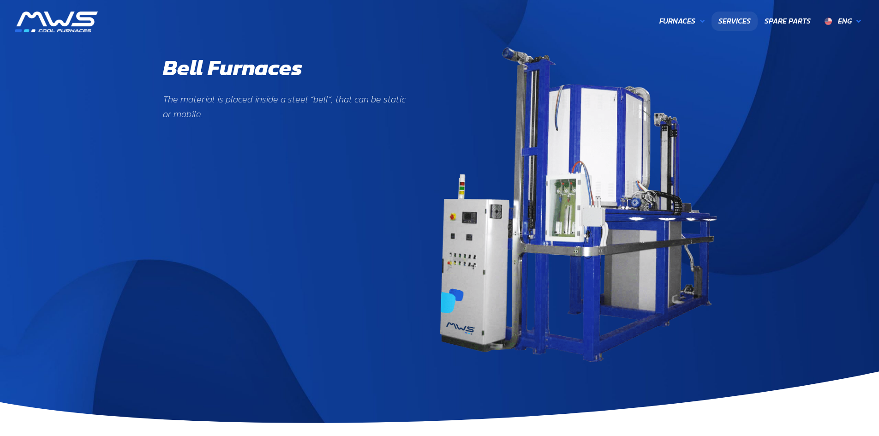
click at [730, 22] on span "Services" at bounding box center [734, 21] width 32 height 12
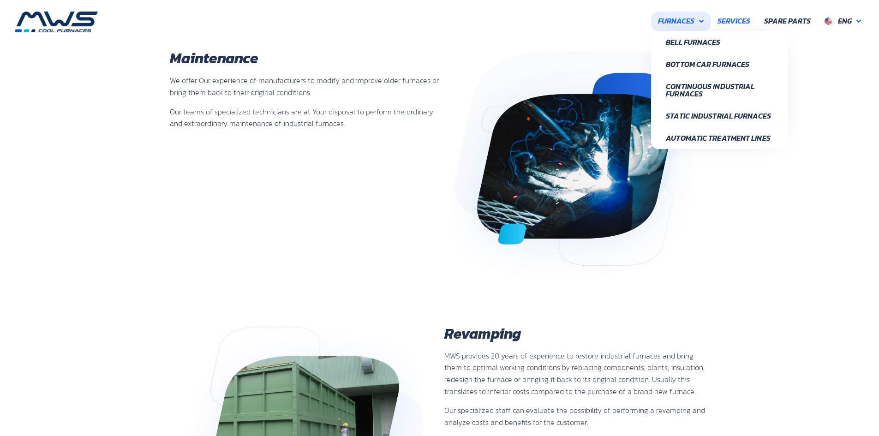
click at [691, 20] on span "Furnaces" at bounding box center [676, 21] width 36 height 12
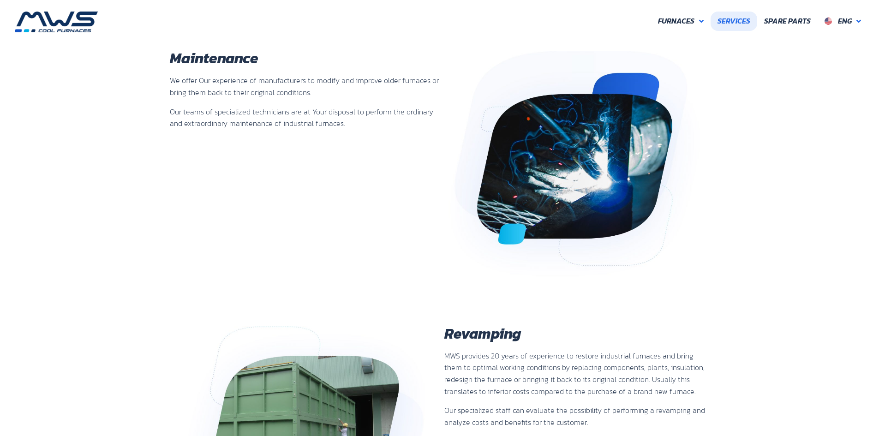
click at [736, 24] on span "Services" at bounding box center [734, 21] width 33 height 12
click at [790, 24] on span "Spare Parts" at bounding box center [787, 21] width 47 height 12
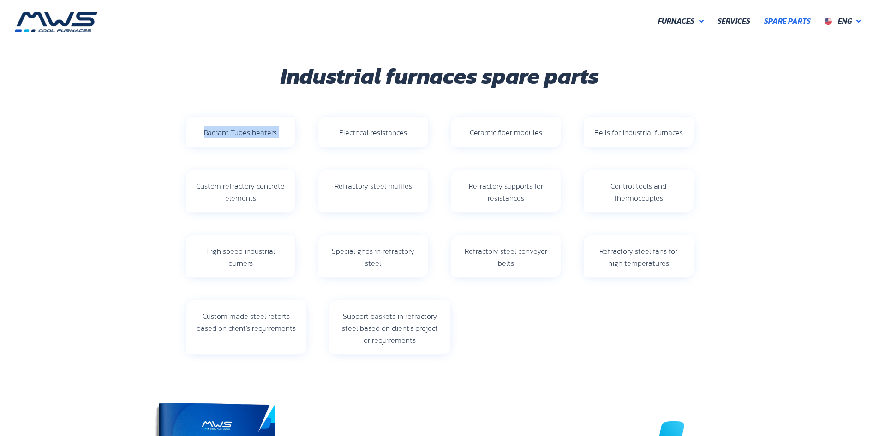
drag, startPoint x: 205, startPoint y: 131, endPoint x: 312, endPoint y: 131, distance: 107.1
click at [312, 131] on div "Radiant Tubes heaters Electrical resistances Ceramic fiber modules Bells for in…" at bounding box center [439, 132] width 531 height 54
copy div "Radiant Tubes heaters"
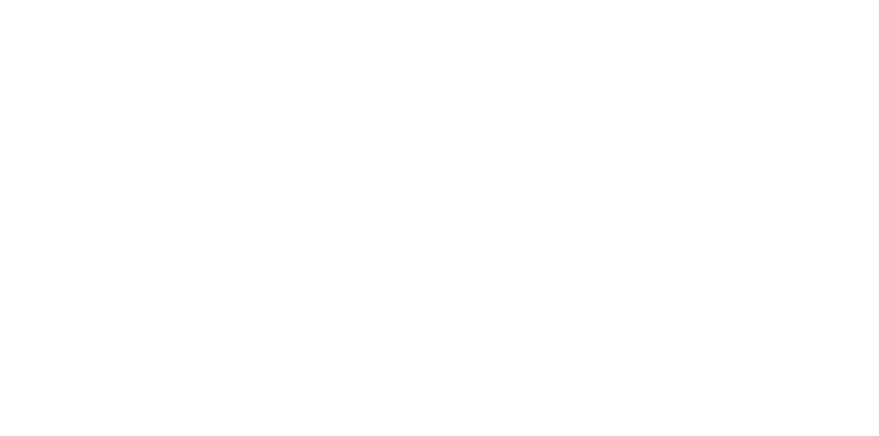
scroll to position [245, 554]
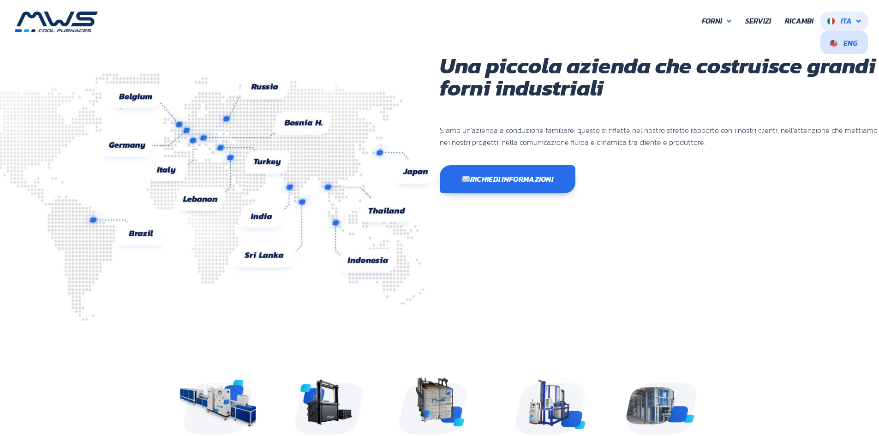
click at [848, 45] on span "Eng" at bounding box center [851, 42] width 14 height 11
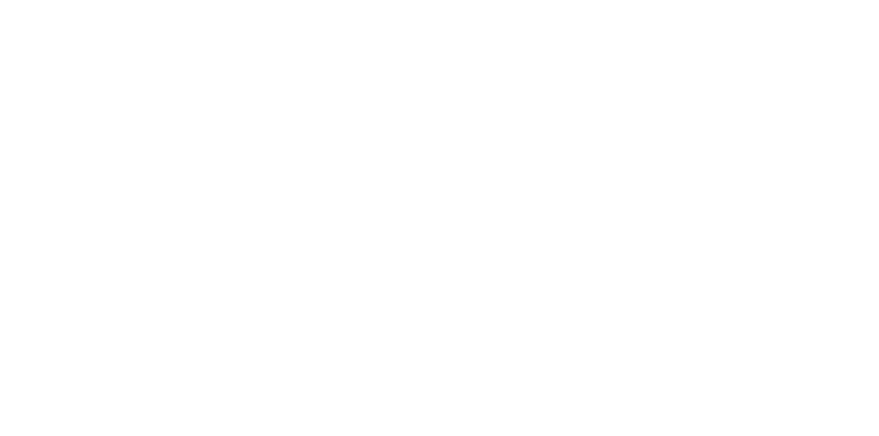
scroll to position [286, 554]
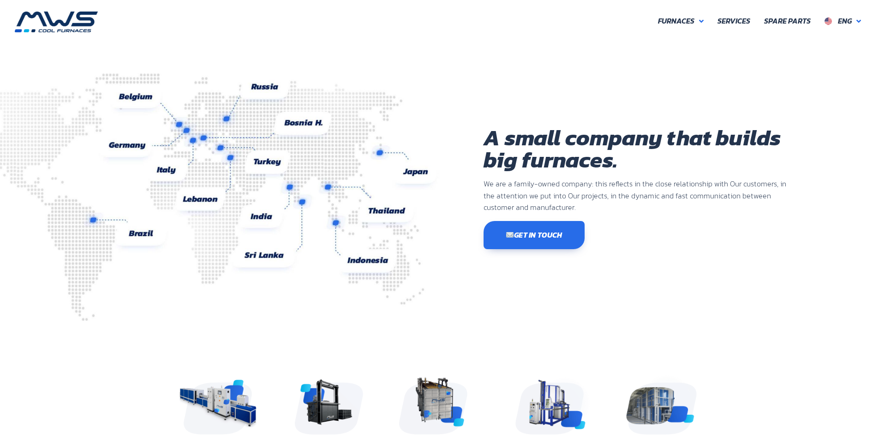
click at [692, 54] on div "A small company that builds big furnaces. We are a family-owned company: this r…" at bounding box center [439, 434] width 879 height 804
click at [783, 23] on span "Spare Parts" at bounding box center [787, 21] width 47 height 12
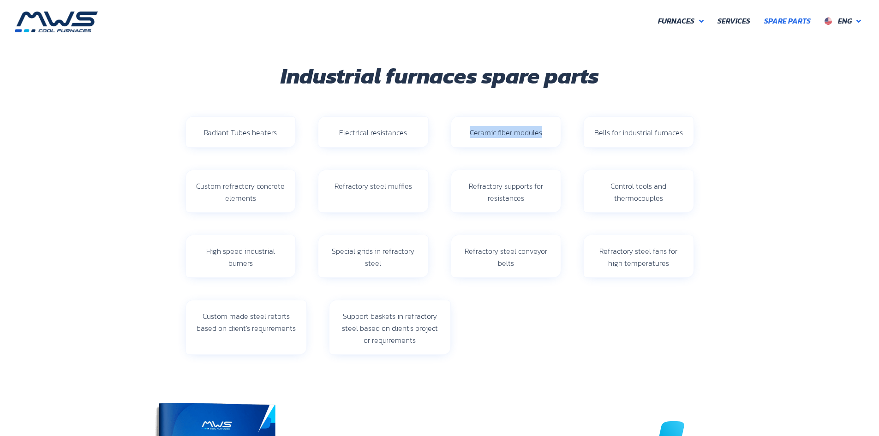
drag, startPoint x: 472, startPoint y: 134, endPoint x: 540, endPoint y: 134, distance: 68.3
click at [540, 134] on span "Ceramic fiber modules" at bounding box center [506, 132] width 72 height 11
copy span "Ceramic fiber modules"
drag, startPoint x: 224, startPoint y: 186, endPoint x: 283, endPoint y: 197, distance: 60.1
click at [283, 197] on div "Custom refractory concrete elements" at bounding box center [240, 192] width 91 height 24
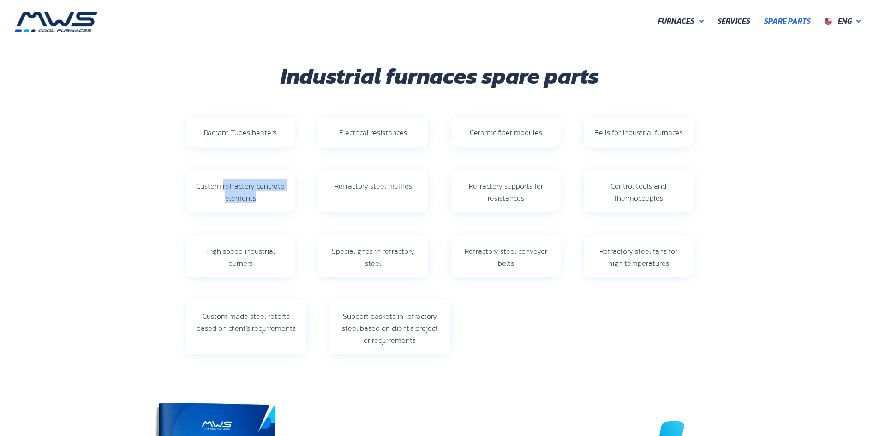
copy span "refractory concrete elements"
drag, startPoint x: 336, startPoint y: 187, endPoint x: 412, endPoint y: 191, distance: 75.7
click at [412, 191] on div "Refractory steel muffles" at bounding box center [373, 186] width 91 height 12
copy span "Refractory steel muffles"
drag, startPoint x: 611, startPoint y: 186, endPoint x: 663, endPoint y: 189, distance: 52.2
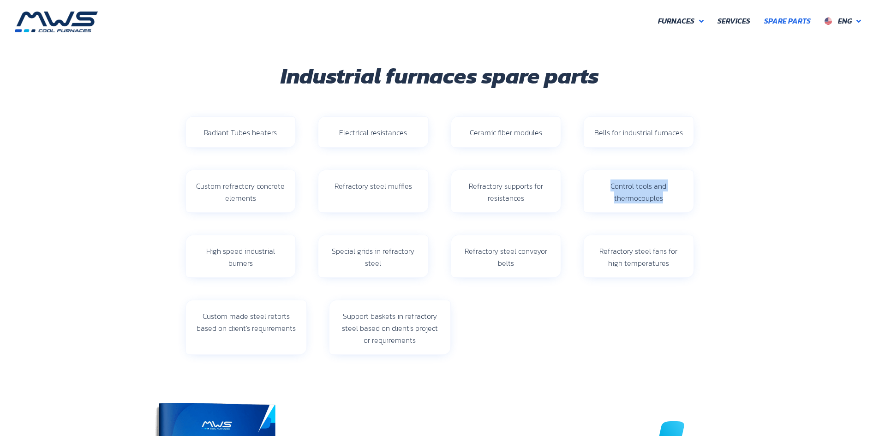
click at [665, 192] on div "Control tools and thermocouples" at bounding box center [638, 192] width 91 height 24
click at [633, 205] on div "Control tools and thermocouples" at bounding box center [639, 191] width 110 height 42
drag, startPoint x: 615, startPoint y: 199, endPoint x: 662, endPoint y: 198, distance: 47.1
click at [662, 198] on span "Control tools and thermocouples" at bounding box center [639, 191] width 56 height 23
drag, startPoint x: 207, startPoint y: 251, endPoint x: 242, endPoint y: 252, distance: 35.1
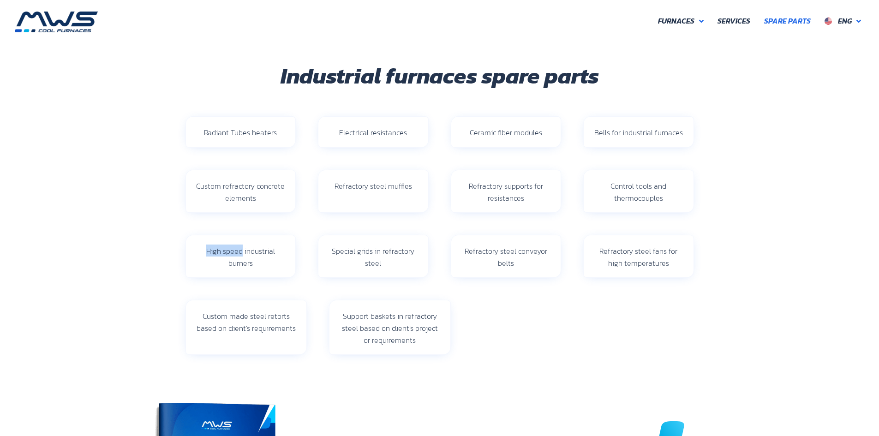
click at [242, 252] on span "High speed industrial burners" at bounding box center [240, 256] width 69 height 23
copy span "High speed"
drag, startPoint x: 357, startPoint y: 250, endPoint x: 400, endPoint y: 262, distance: 44.1
click at [400, 262] on div "Special grids in refractory steel" at bounding box center [373, 257] width 91 height 24
copy span "grids in refractory steel"
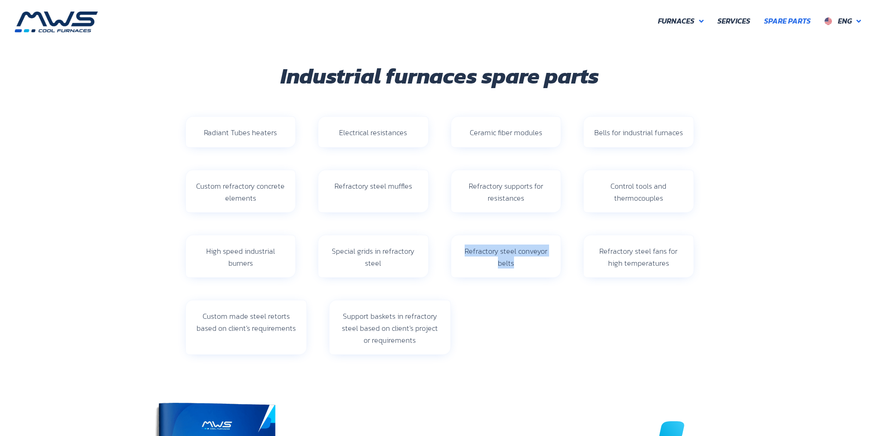
drag, startPoint x: 466, startPoint y: 251, endPoint x: 538, endPoint y: 263, distance: 73.0
click at [538, 263] on div "Refractory steel conveyor belts" at bounding box center [506, 257] width 91 height 24
copy span "Refractory steel conveyor belts"
drag, startPoint x: 601, startPoint y: 251, endPoint x: 665, endPoint y: 251, distance: 63.2
click at [665, 251] on span "Refractory steel fans for high temperatures" at bounding box center [638, 256] width 78 height 23
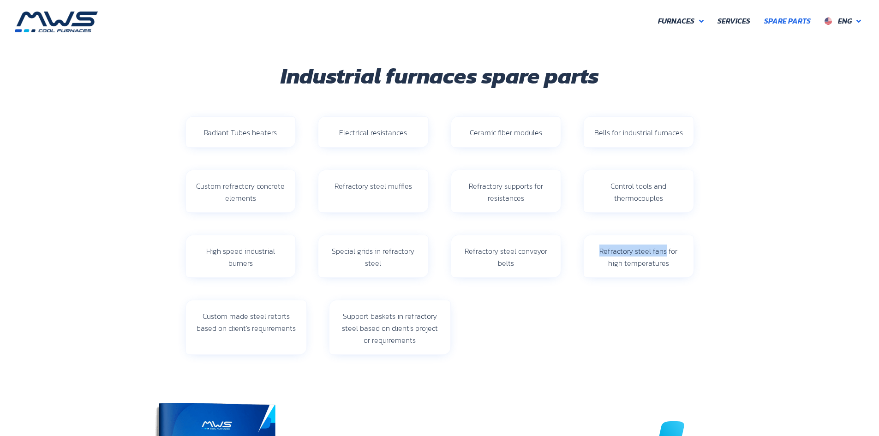
copy span "Refractory steel fans"
drag, startPoint x: 206, startPoint y: 318, endPoint x: 293, endPoint y: 325, distance: 87.5
click at [293, 325] on span "Custom made steel retorts based on client’s requirements" at bounding box center [246, 322] width 99 height 23
click at [287, 338] on div "Custom made steel retorts based on client’s requirements" at bounding box center [246, 327] width 121 height 54
drag, startPoint x: 250, startPoint y: 317, endPoint x: 287, endPoint y: 319, distance: 37.9
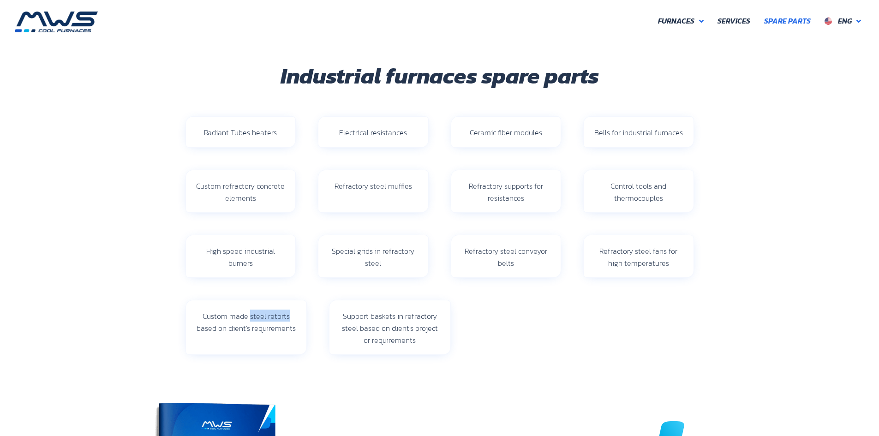
click at [287, 319] on span "Custom made steel retorts based on client’s requirements" at bounding box center [246, 322] width 99 height 23
copy span "steel retorts"
drag, startPoint x: 345, startPoint y: 314, endPoint x: 394, endPoint y: 315, distance: 48.9
click at [394, 315] on span "Support baskets in refractory steel based on client’s project or requirements" at bounding box center [390, 328] width 96 height 35
copy span "Support baskets"
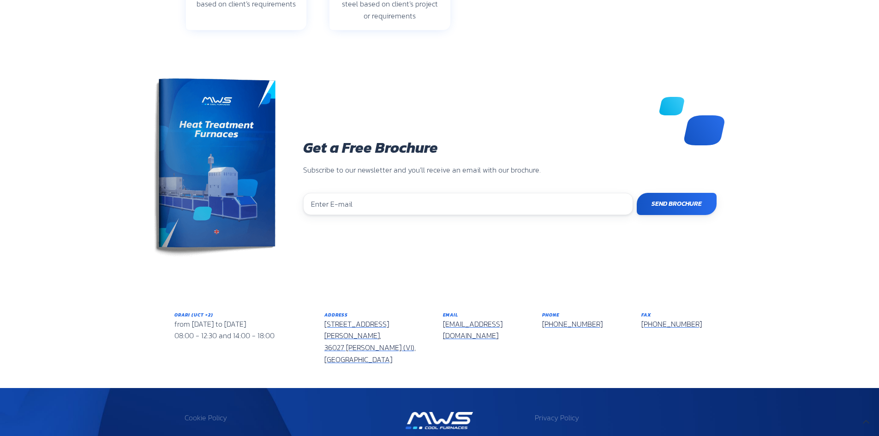
scroll to position [357, 0]
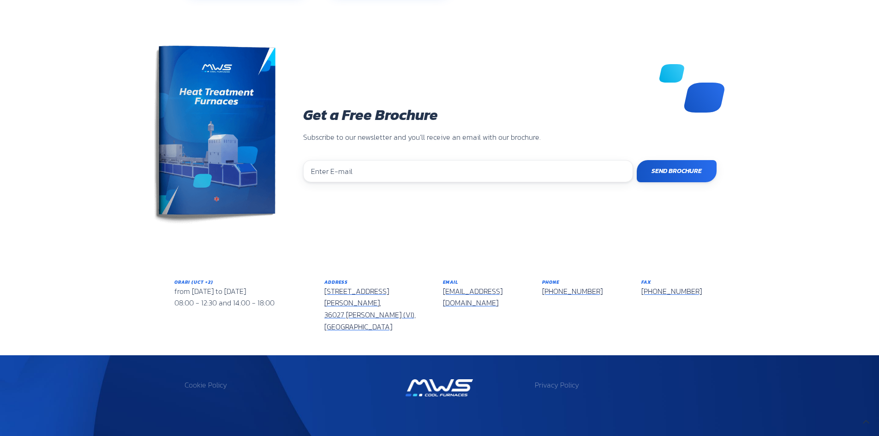
click at [230, 141] on img at bounding box center [213, 138] width 126 height 184
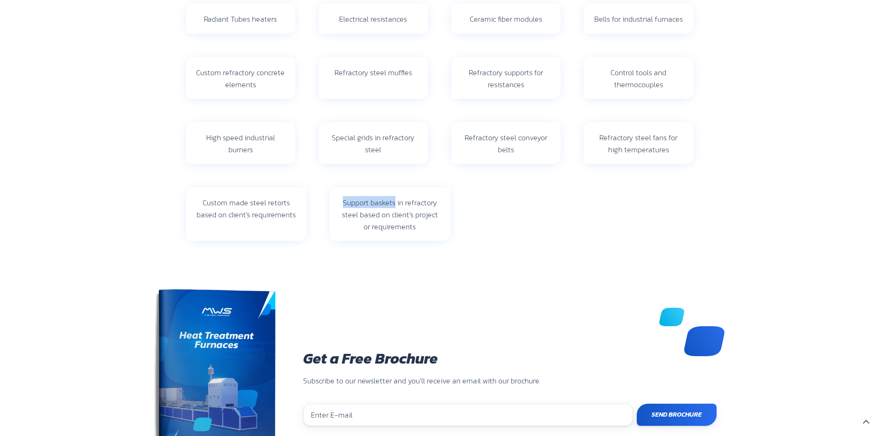
scroll to position [0, 0]
